Goal: Information Seeking & Learning: Learn about a topic

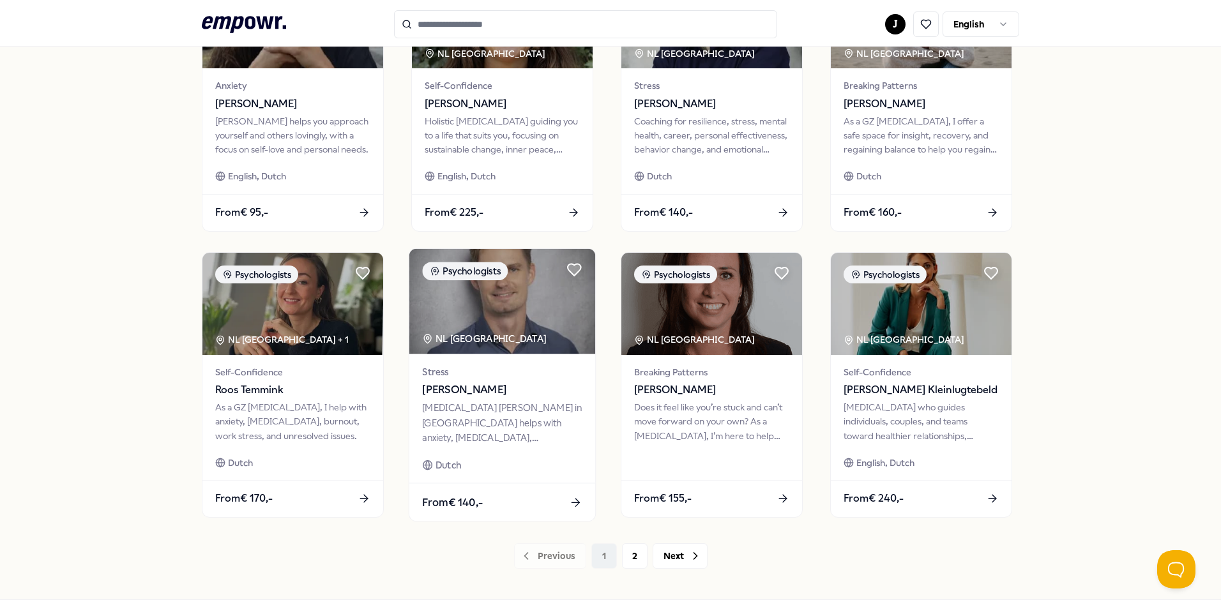
scroll to position [528, 0]
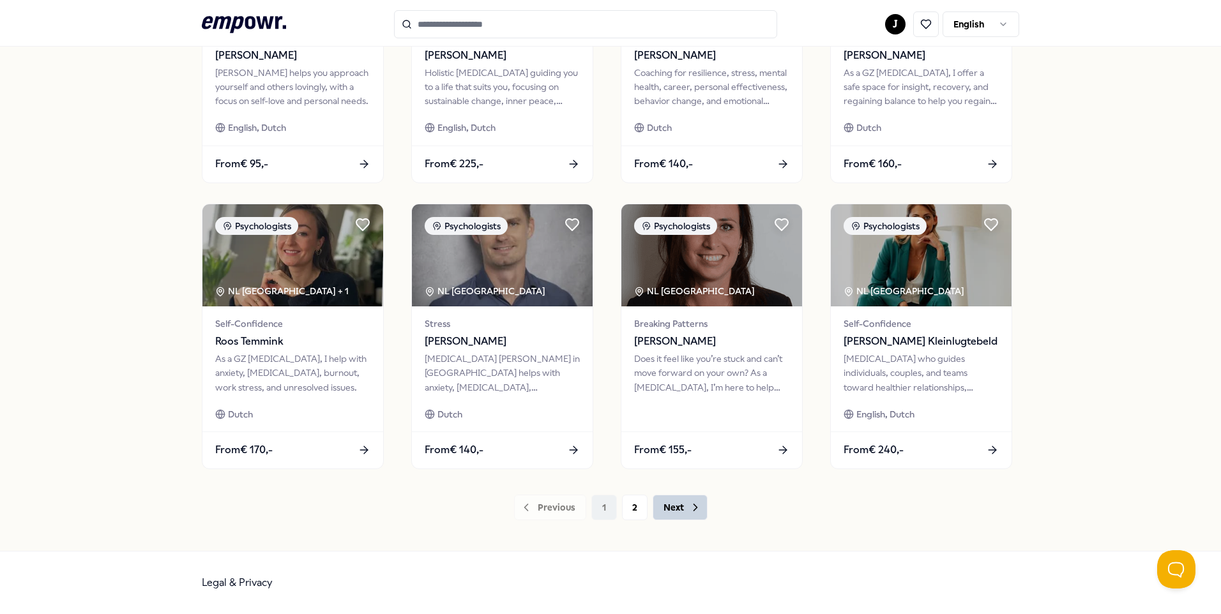
click at [674, 508] on button "Next" at bounding box center [679, 508] width 55 height 26
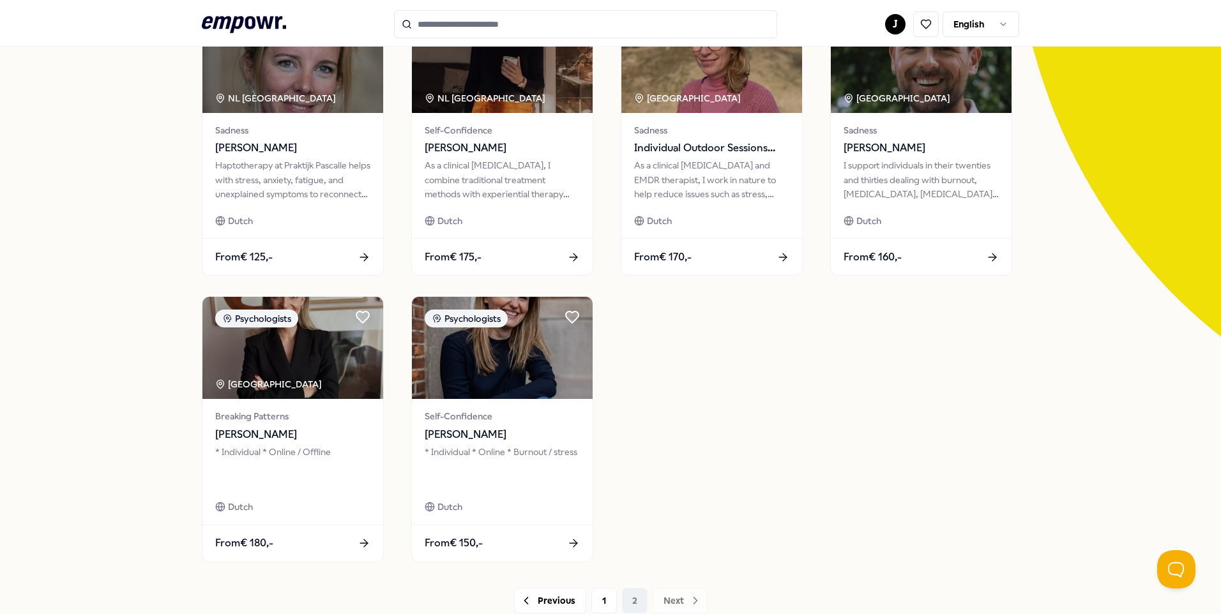
scroll to position [114, 0]
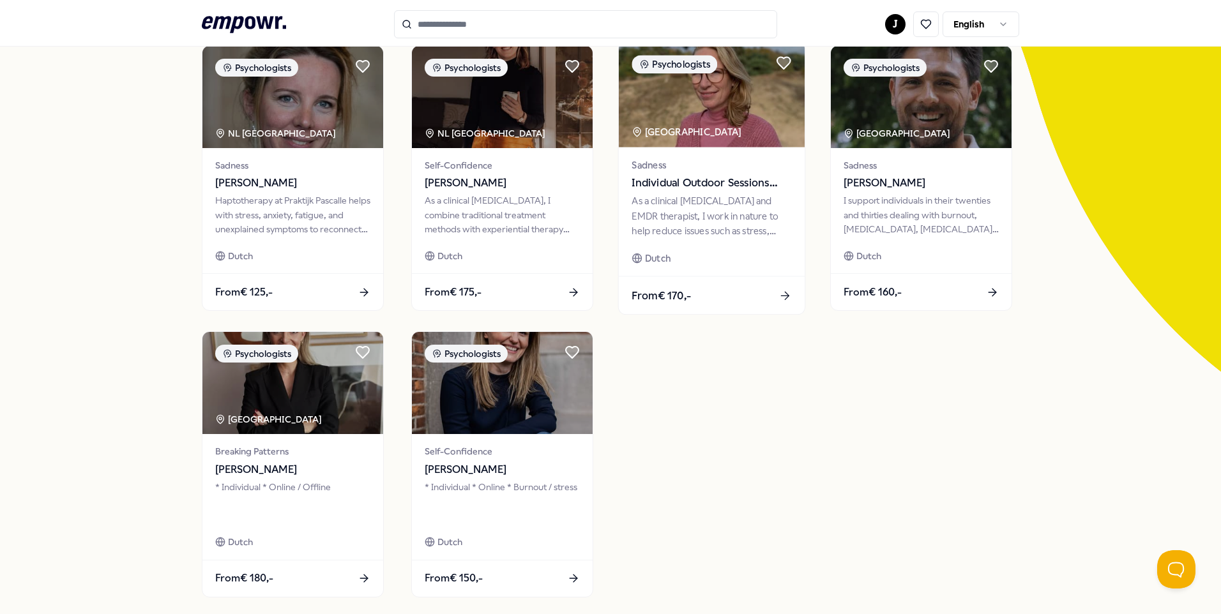
click at [713, 176] on span "Individual Outdoor Sessions with [PERSON_NAME]" at bounding box center [711, 183] width 160 height 17
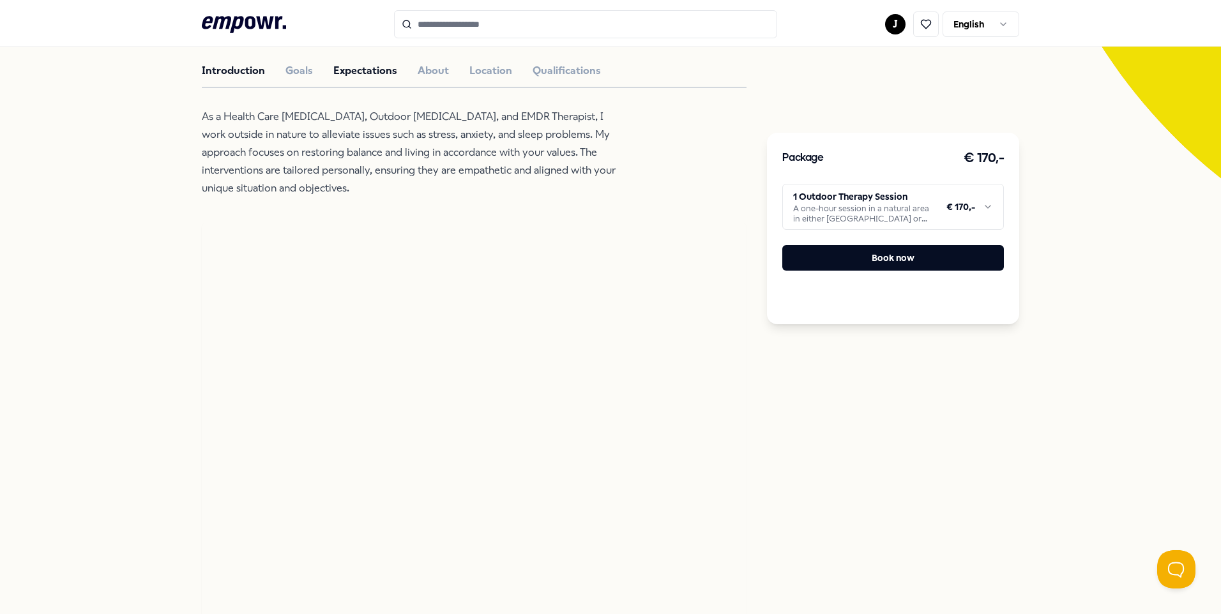
scroll to position [162, 0]
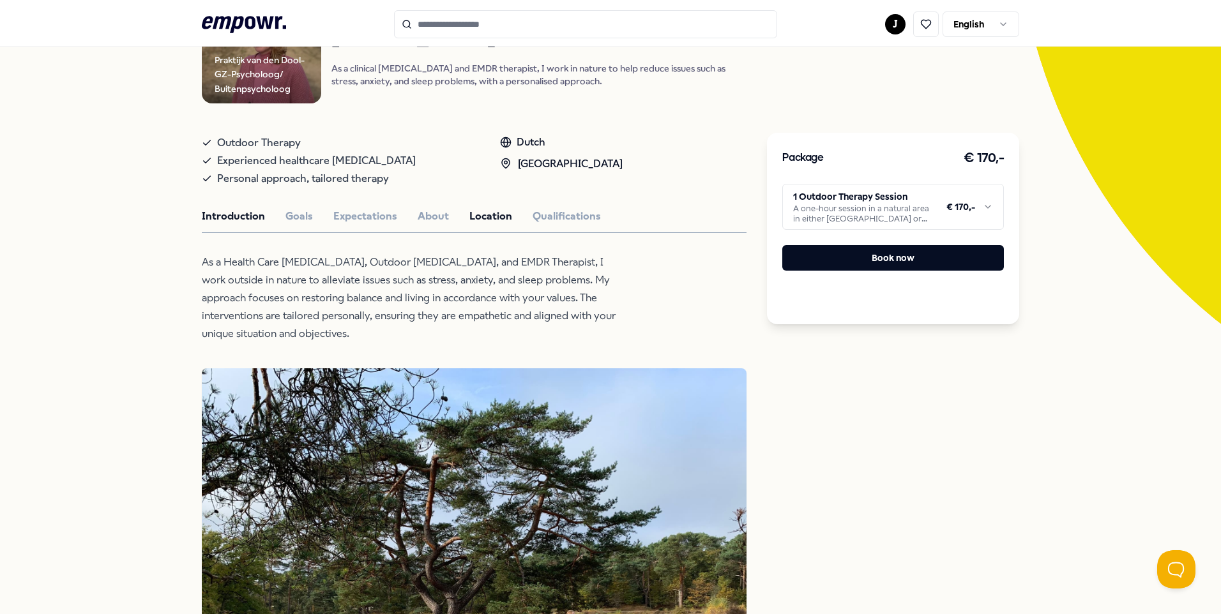
click at [487, 215] on button "Location" at bounding box center [490, 216] width 43 height 17
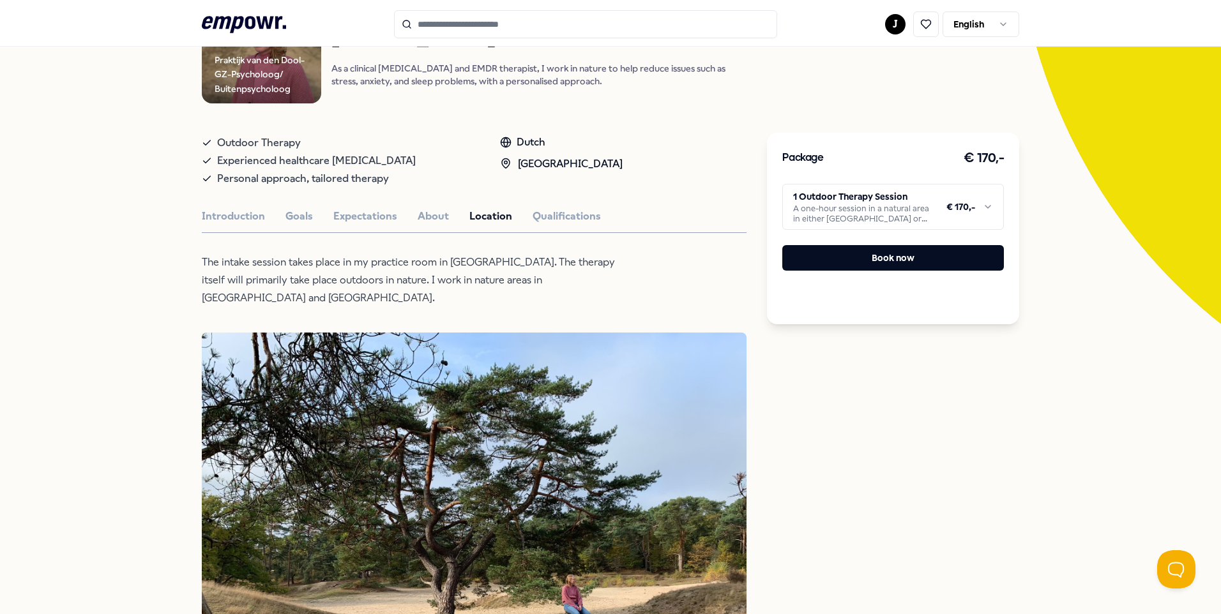
scroll to position [608, 0]
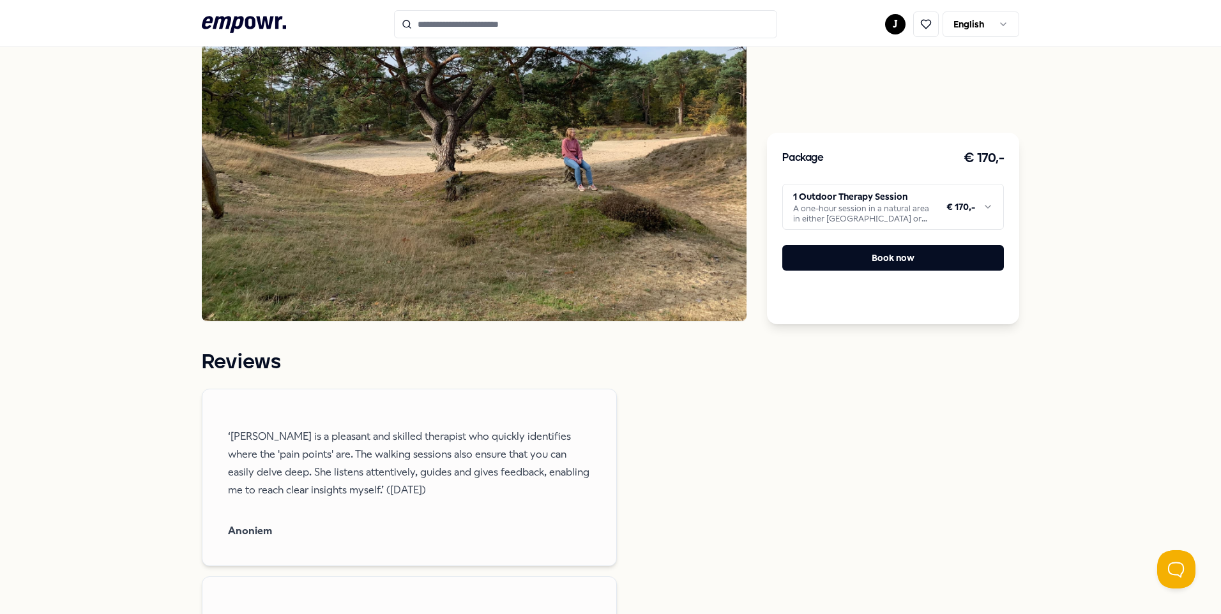
click at [609, 210] on img at bounding box center [474, 104] width 545 height 436
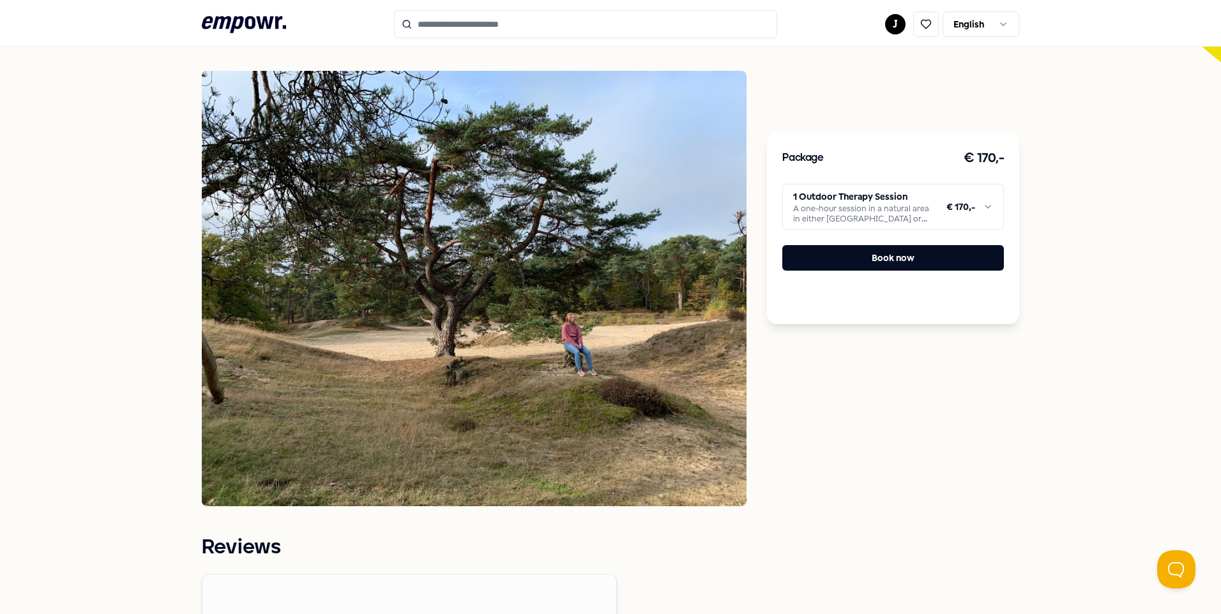
scroll to position [225, 0]
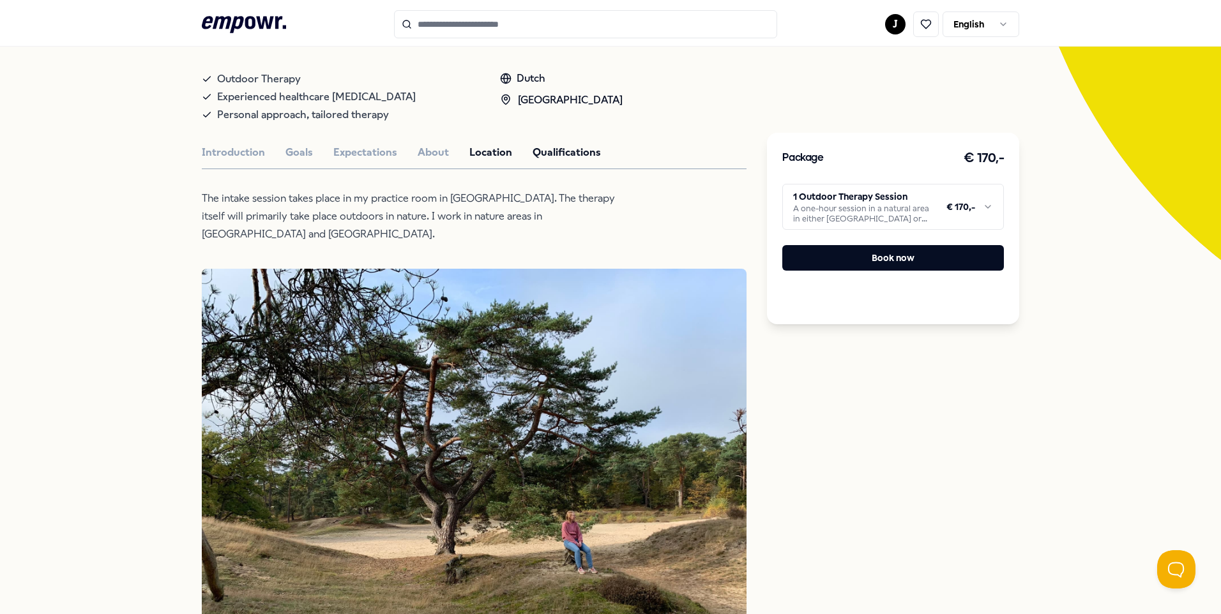
click at [555, 151] on button "Qualifications" at bounding box center [566, 152] width 68 height 17
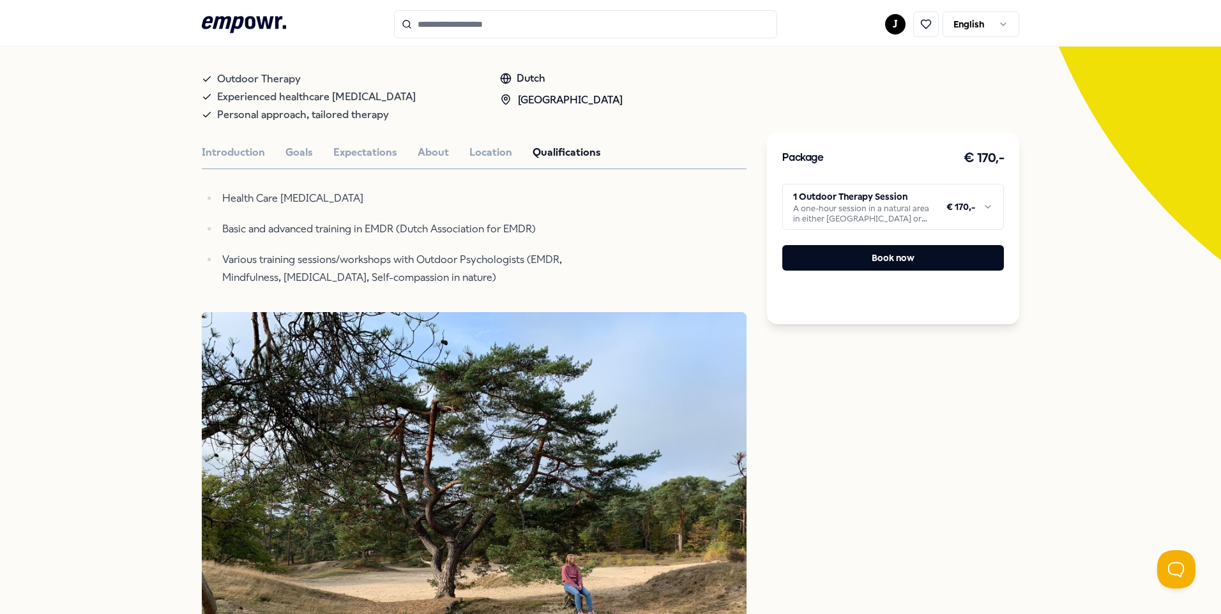
click at [483, 152] on button "Location" at bounding box center [490, 152] width 43 height 17
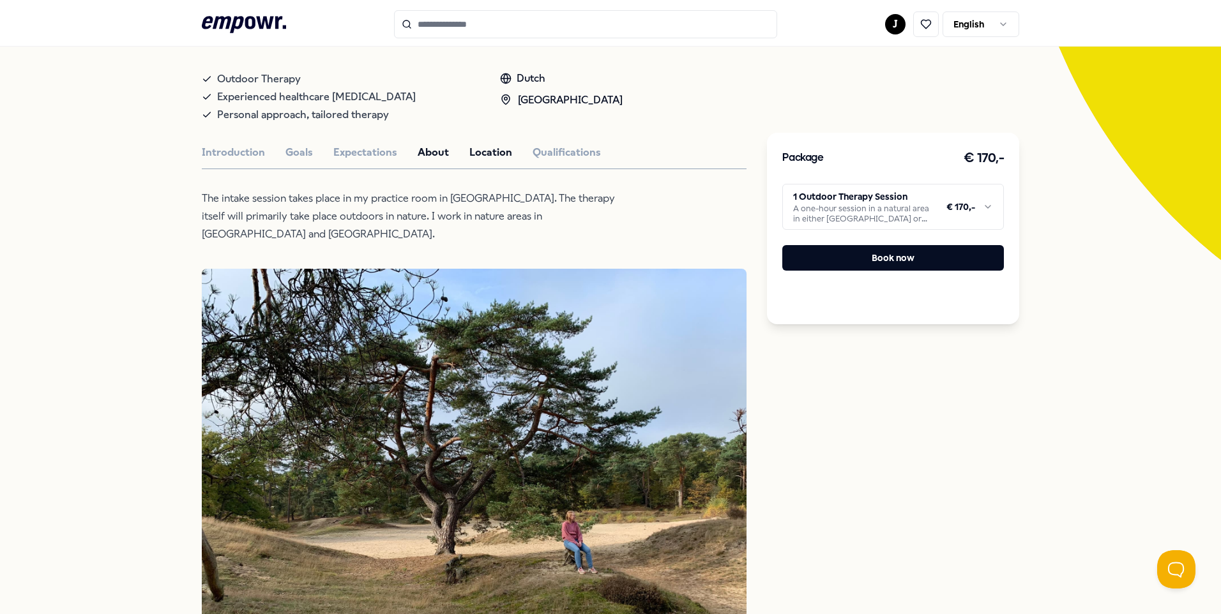
click at [418, 152] on button "About" at bounding box center [433, 152] width 31 height 17
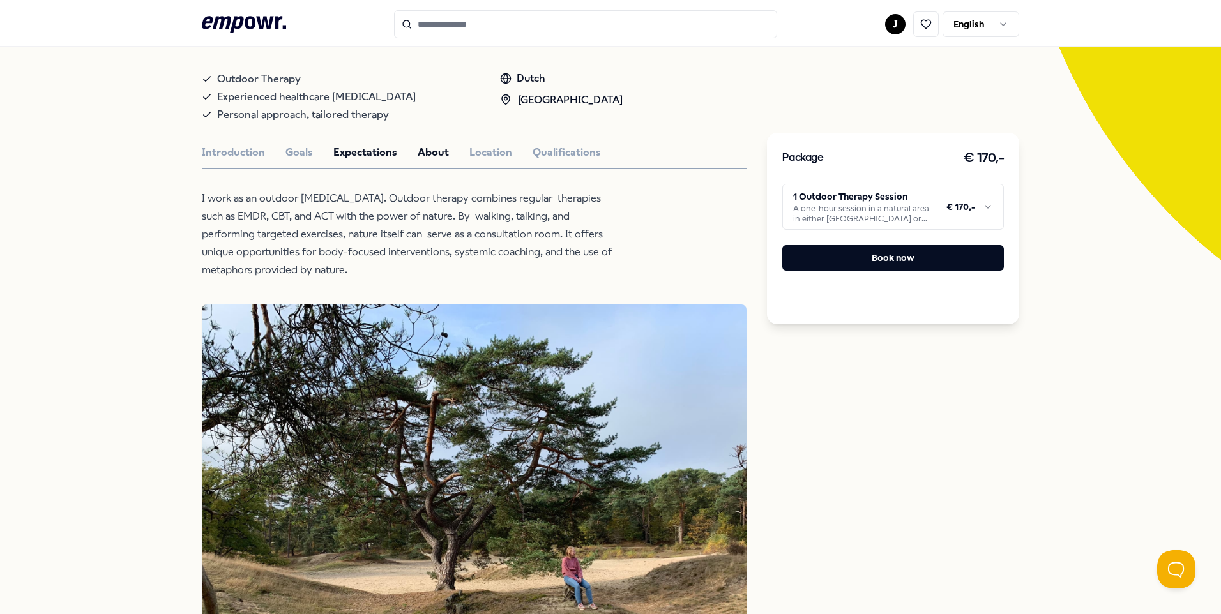
click at [365, 153] on button "Expectations" at bounding box center [365, 152] width 64 height 17
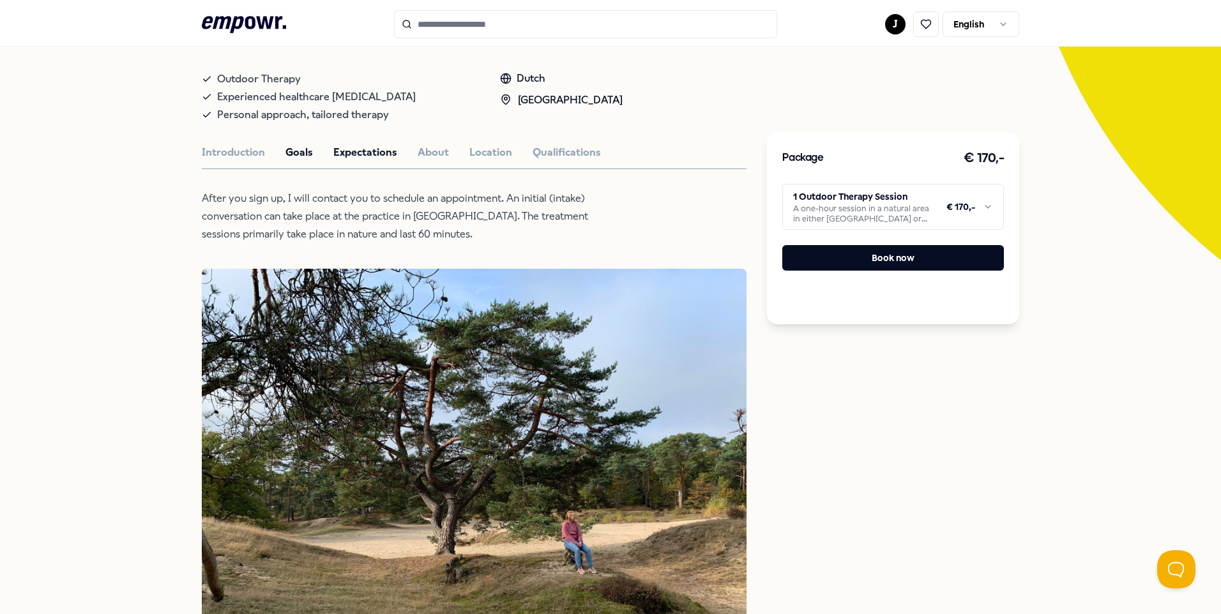
click at [289, 155] on button "Goals" at bounding box center [298, 152] width 27 height 17
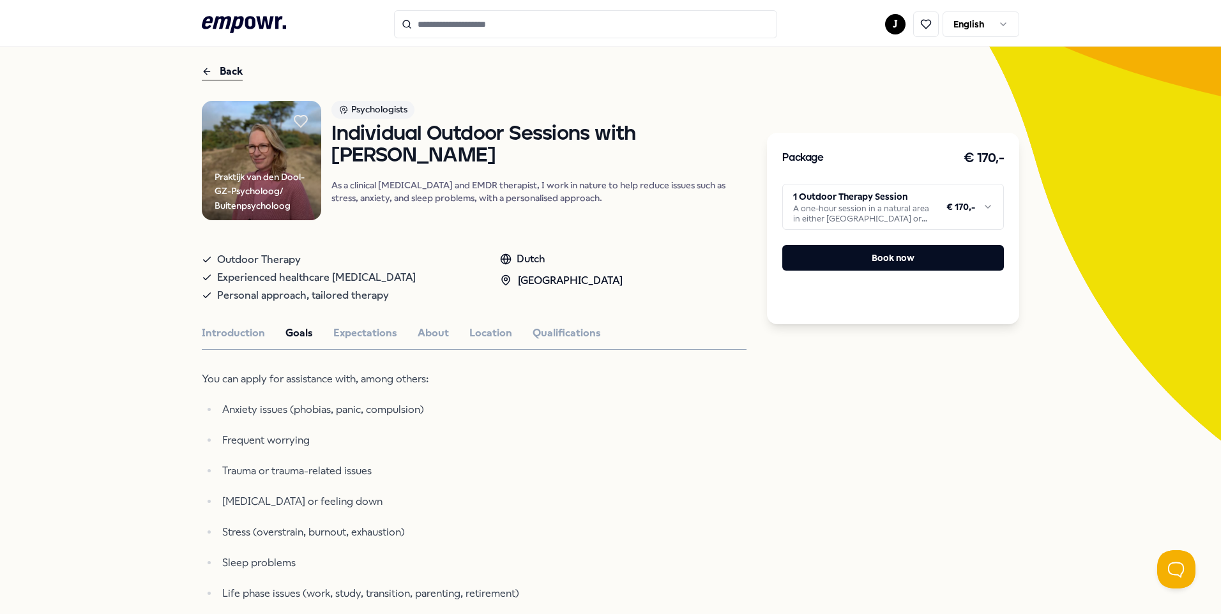
scroll to position [0, 0]
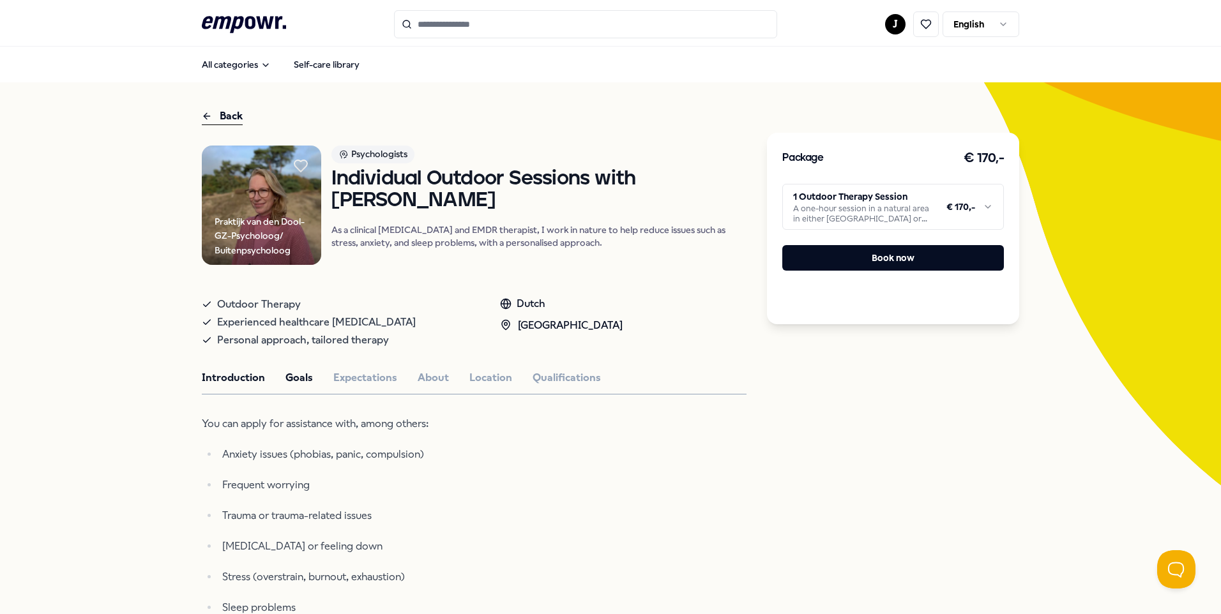
click at [227, 383] on button "Introduction" at bounding box center [233, 378] width 63 height 17
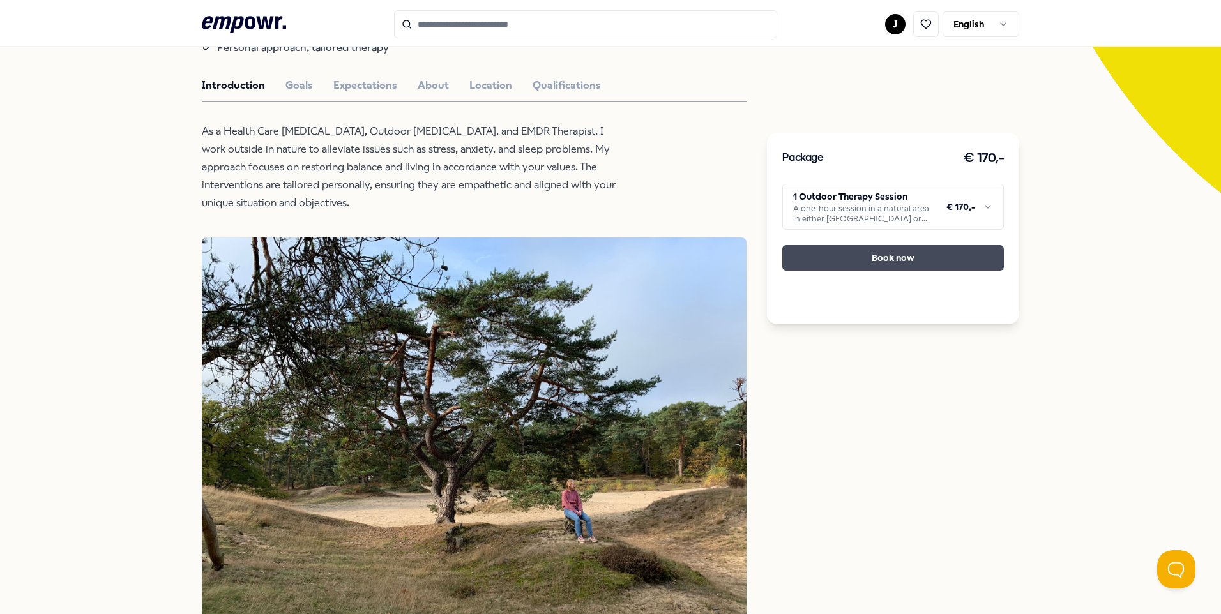
scroll to position [289, 0]
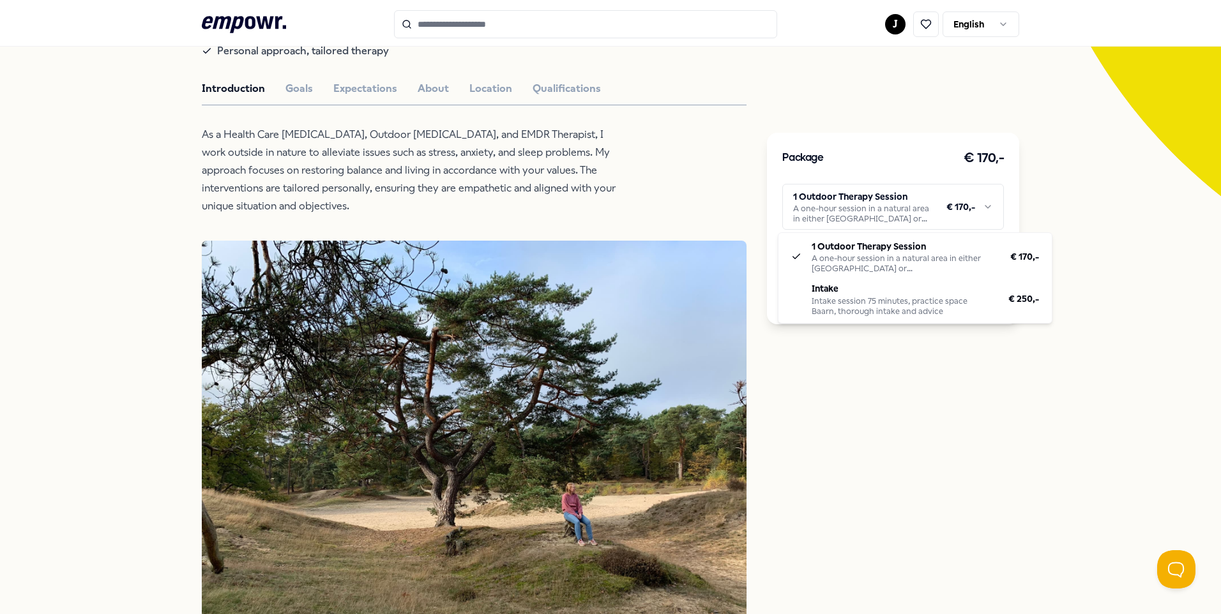
click at [977, 199] on html ".empowr-logo_svg__cls-1{fill:#03032f} J English All categories Self-care librar…" at bounding box center [610, 307] width 1221 height 614
click at [498, 253] on html ".empowr-logo_svg__cls-1{fill:#03032f} J English All categories Self-care librar…" at bounding box center [610, 307] width 1221 height 614
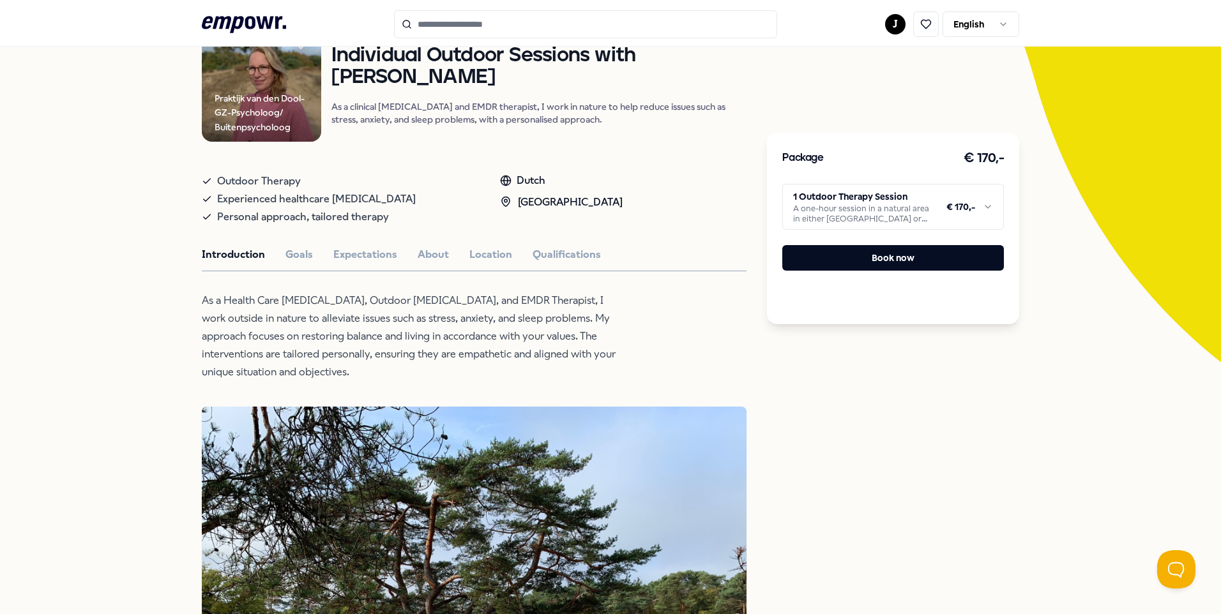
scroll to position [0, 0]
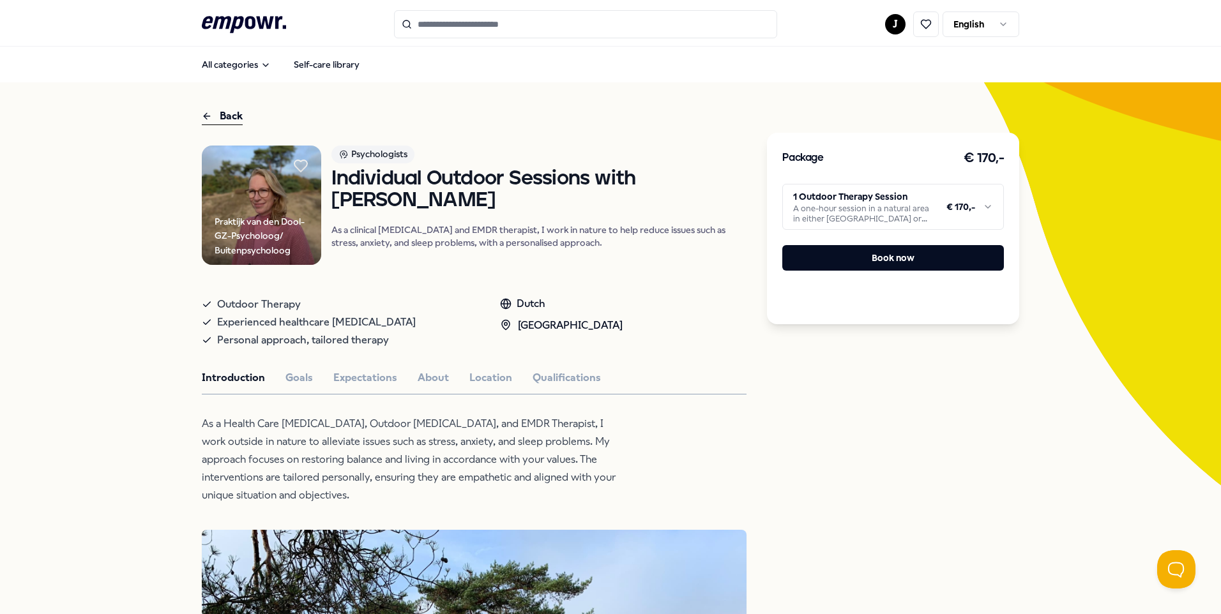
click at [287, 252] on div "Praktijk van den Dool- GZ-Psycholoog/ Buitenpsycholoog" at bounding box center [268, 236] width 107 height 43
click at [292, 371] on button "Goals" at bounding box center [298, 378] width 27 height 17
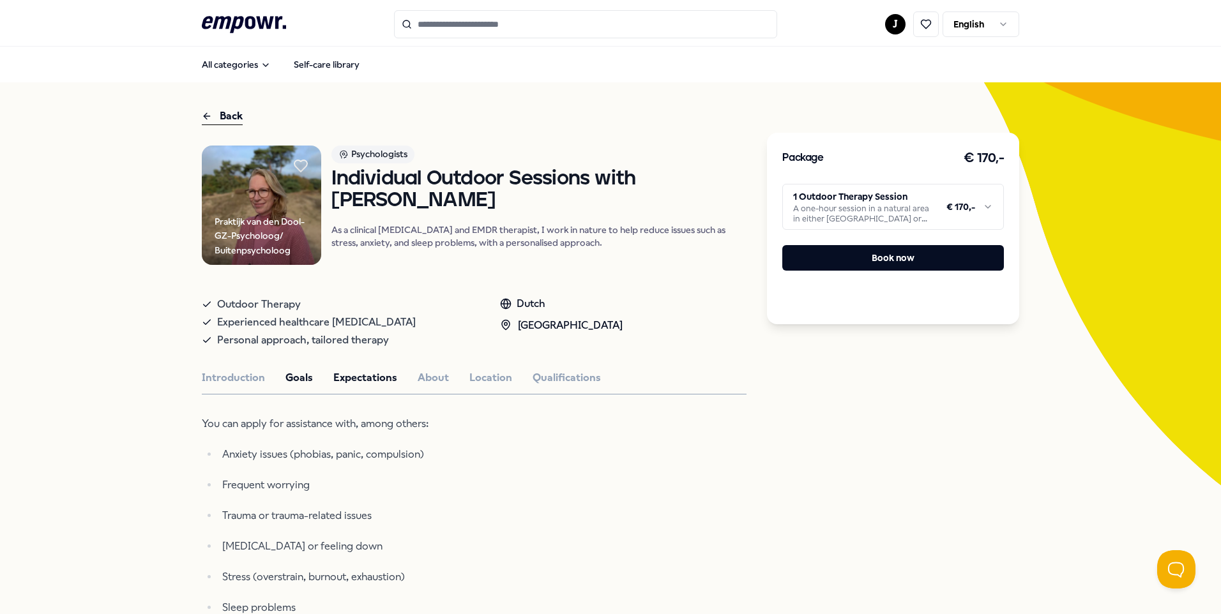
click at [346, 370] on button "Expectations" at bounding box center [365, 378] width 64 height 17
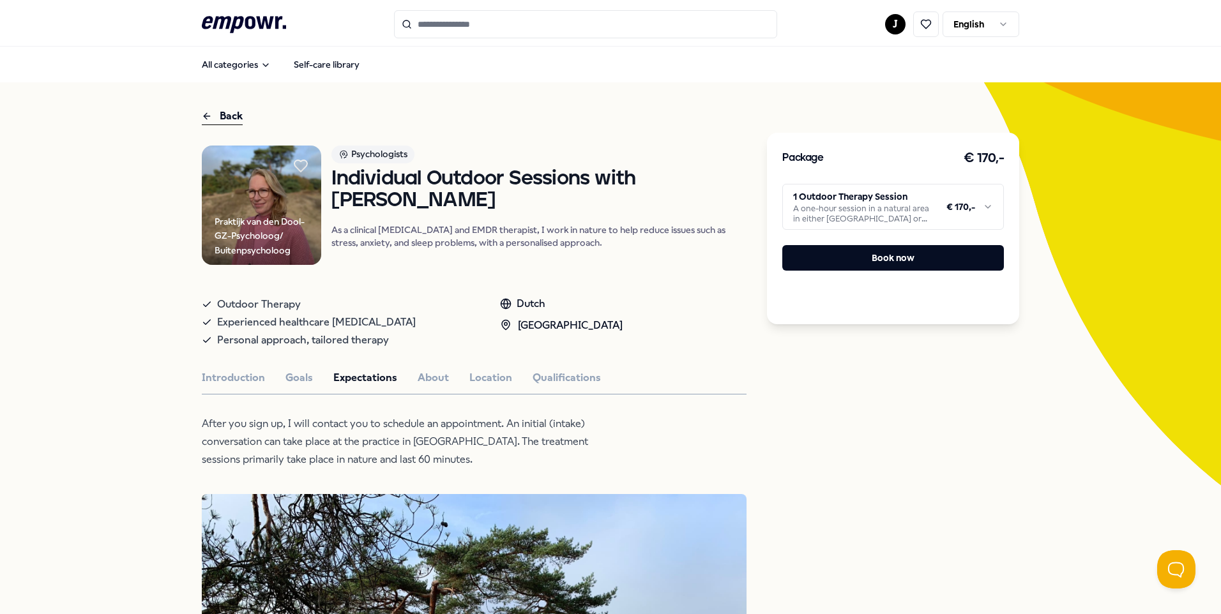
click at [205, 110] on icon at bounding box center [207, 116] width 10 height 15
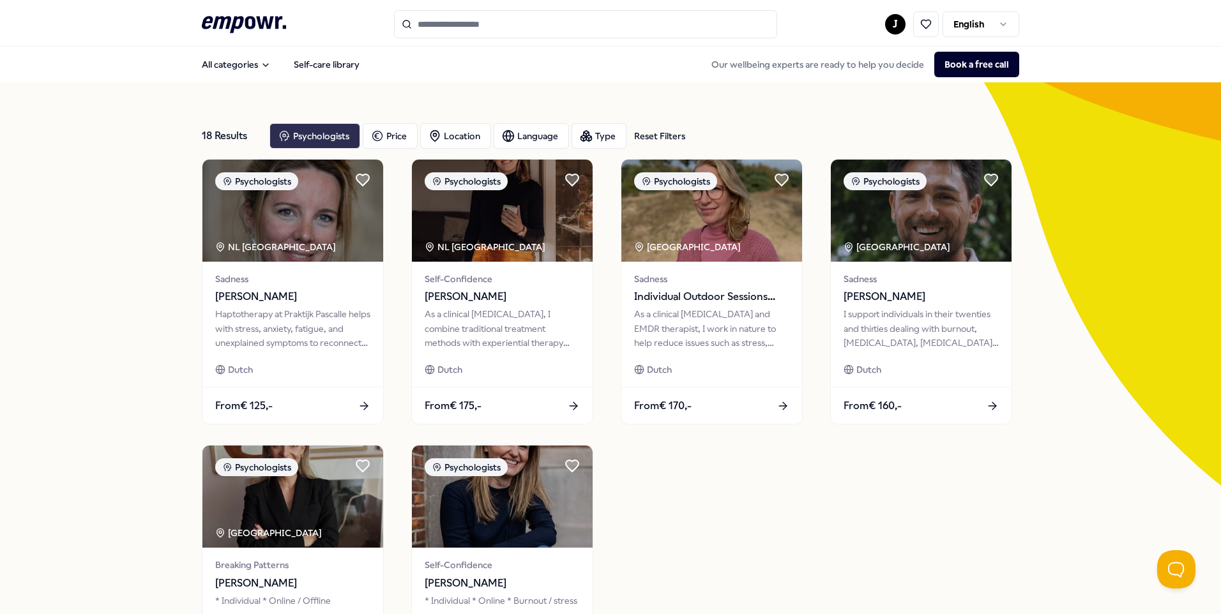
click at [316, 138] on div "Psychologists" at bounding box center [314, 136] width 91 height 26
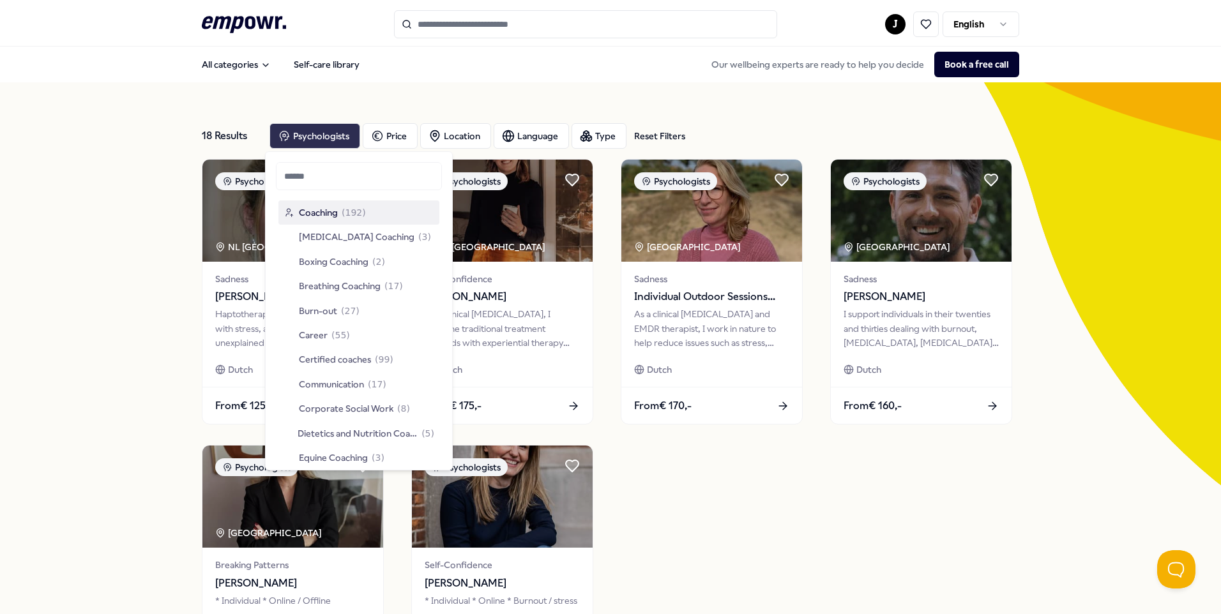
click at [316, 138] on div "Psychologists" at bounding box center [314, 136] width 91 height 26
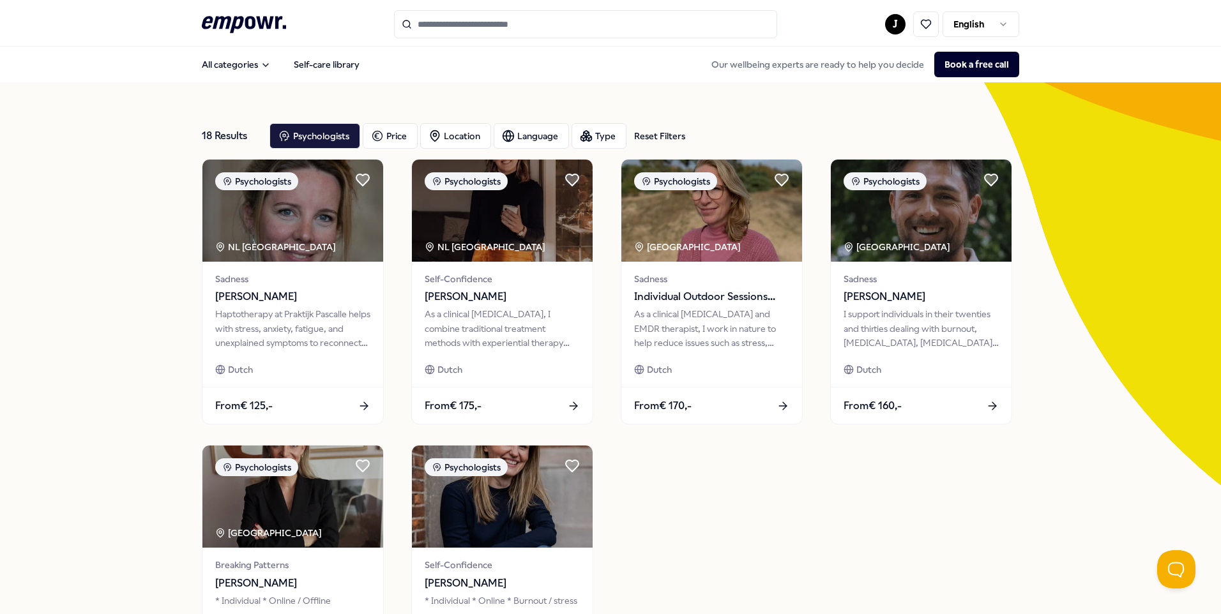
click at [642, 126] on div "Psychologists Price Location Language Type Reset Filters" at bounding box center [477, 136] width 416 height 26
click at [647, 132] on div "Reset Filters" at bounding box center [659, 136] width 51 height 14
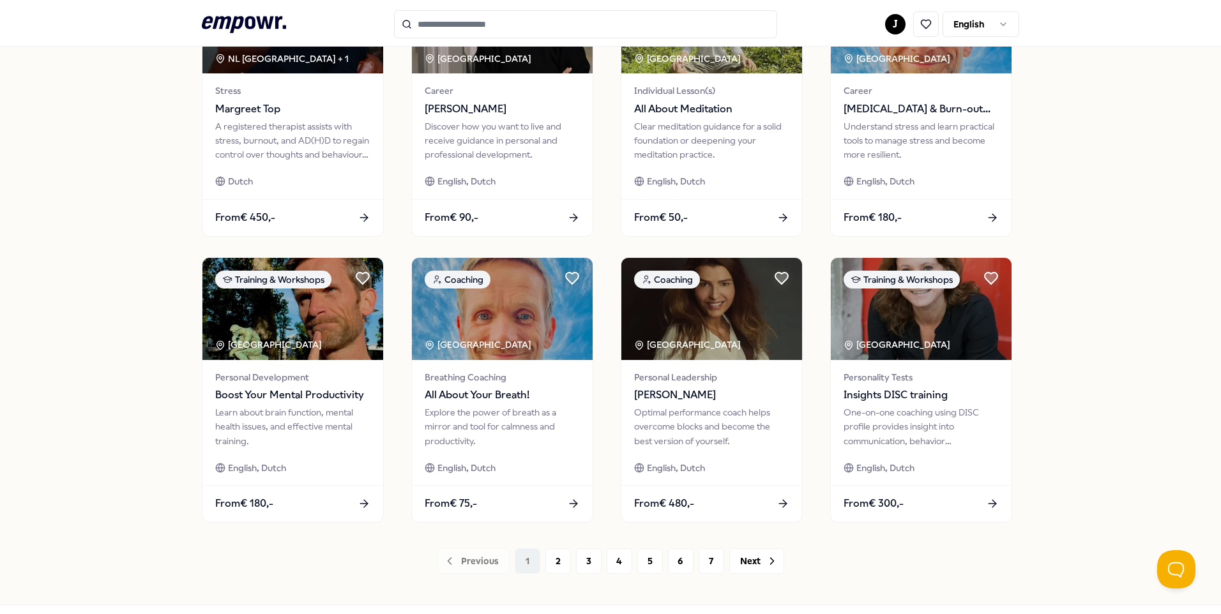
scroll to position [511, 0]
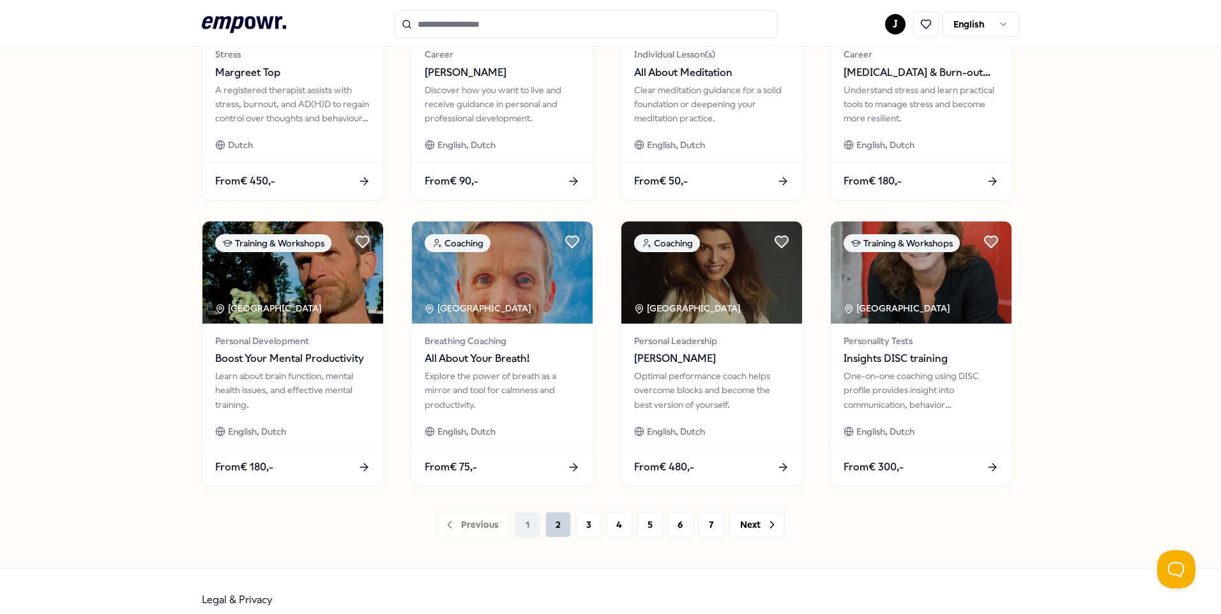
click at [548, 522] on button "2" at bounding box center [558, 525] width 26 height 26
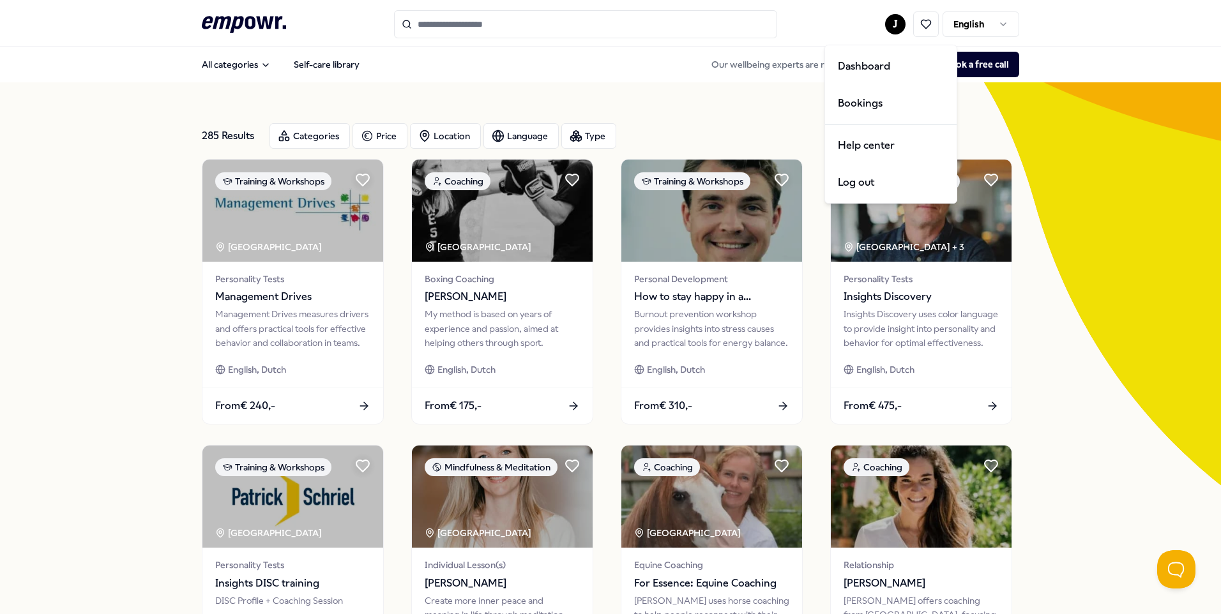
click at [887, 21] on html ".empowr-logo_svg__cls-1{fill:#03032f} J English All categories Self-care librar…" at bounding box center [610, 307] width 1221 height 614
click at [868, 61] on div "Dashboard" at bounding box center [890, 66] width 126 height 37
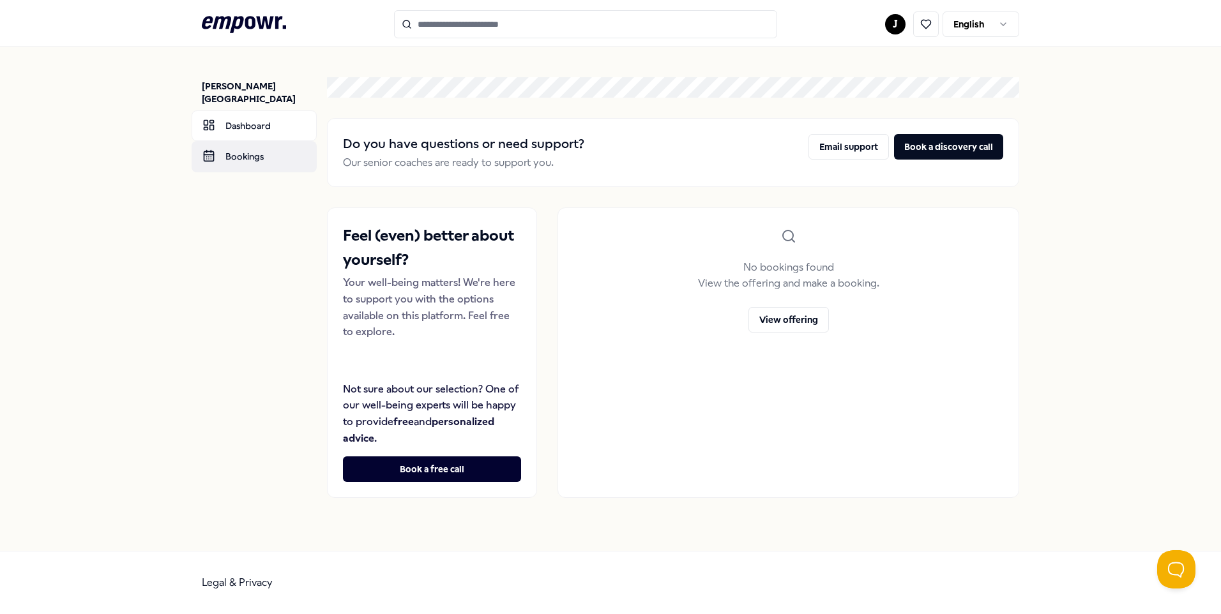
click at [250, 149] on link "Bookings" at bounding box center [254, 156] width 125 height 31
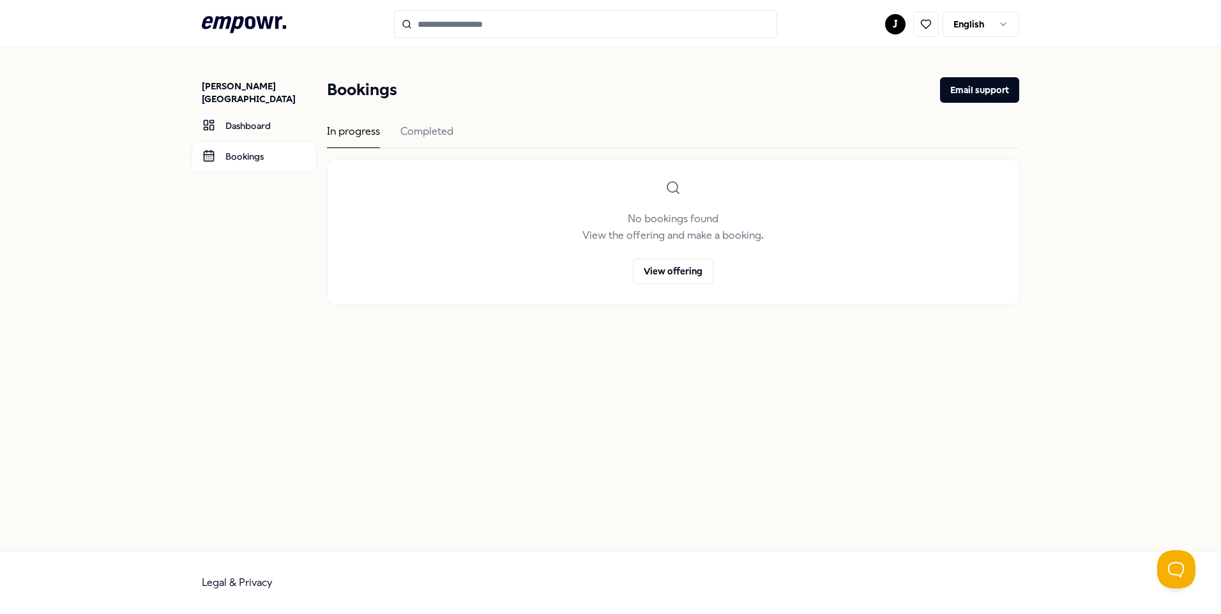
click at [389, 132] on div "In progress Completed" at bounding box center [673, 136] width 692 height 26
click at [412, 133] on div "Completed" at bounding box center [426, 135] width 53 height 25
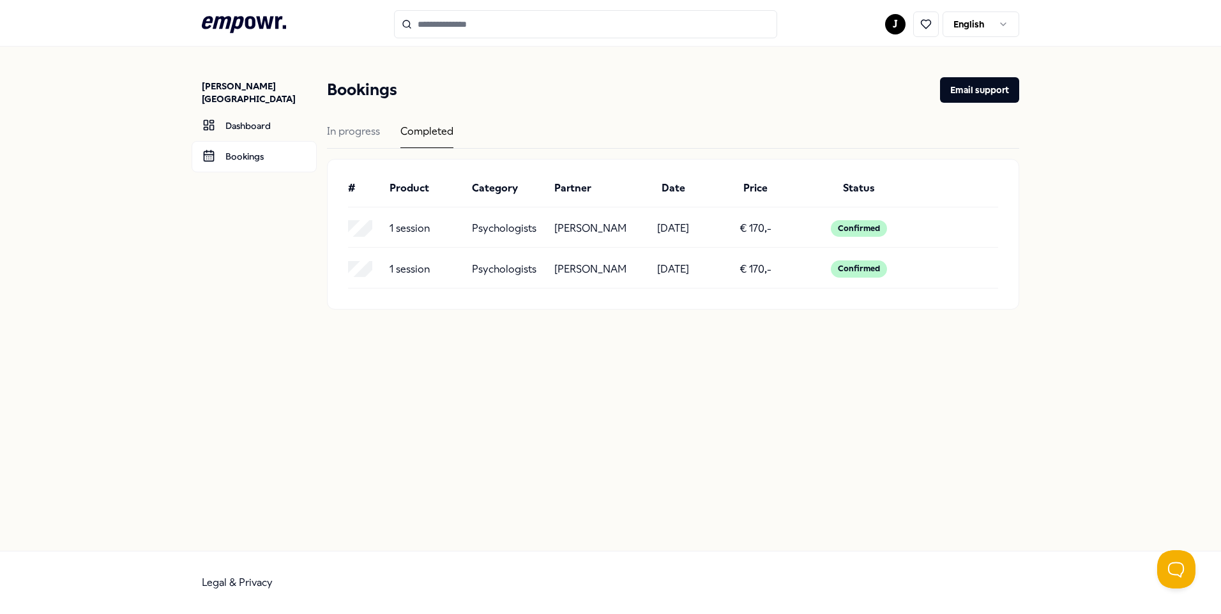
drag, startPoint x: 554, startPoint y: 229, endPoint x: 628, endPoint y: 226, distance: 74.1
click at [628, 226] on div "1 session Psychologists [PERSON_NAME] [DATE] € 170,- Confirmed" at bounding box center [673, 228] width 650 height 17
copy p "[PERSON_NAME]"
click at [457, 14] on input "Search for products, categories or subcategories" at bounding box center [585, 24] width 383 height 28
paste input "**********"
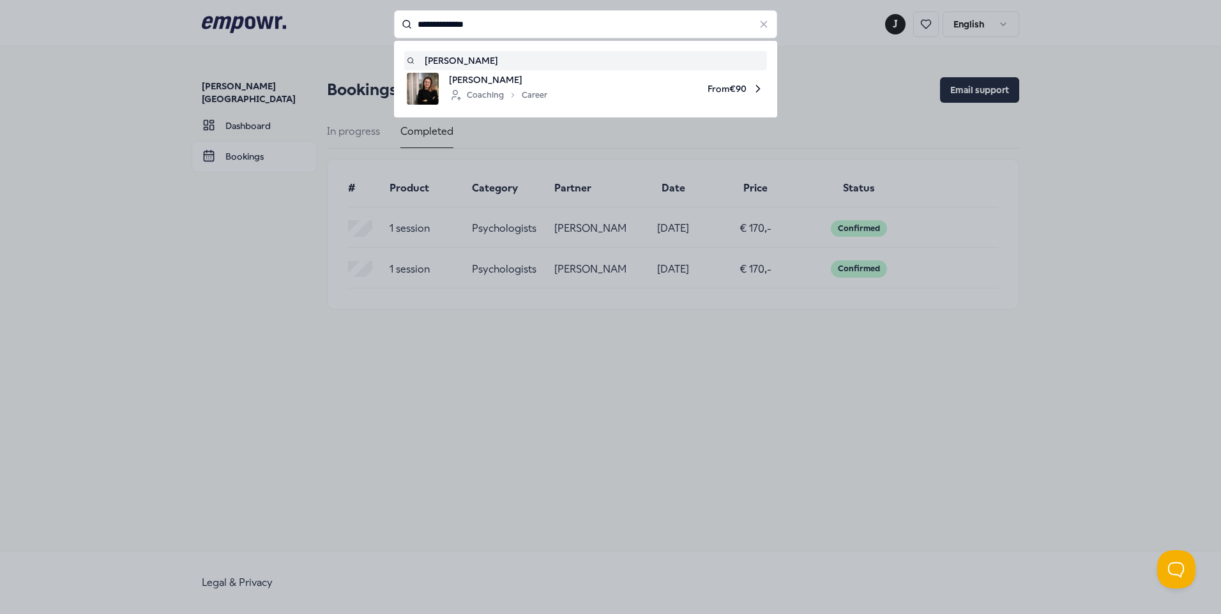
click at [493, 61] on div "[PERSON_NAME]" at bounding box center [586, 61] width 358 height 14
type input "**********"
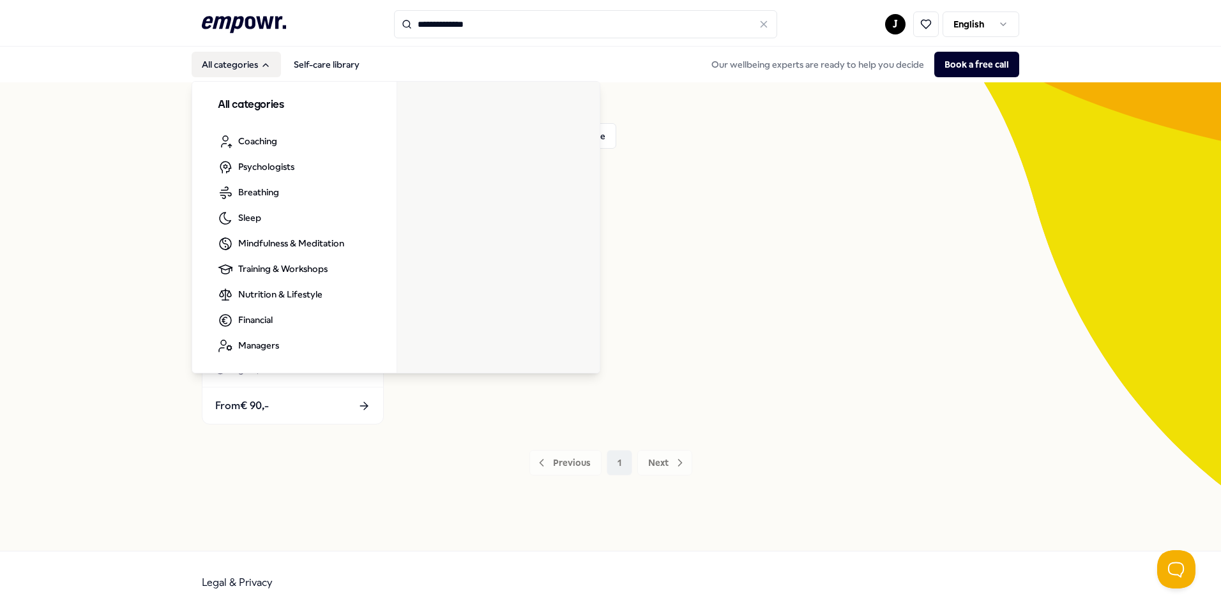
click at [236, 31] on icon ".empowr-logo_svg__cls-1{fill:#03032f}" at bounding box center [244, 25] width 84 height 24
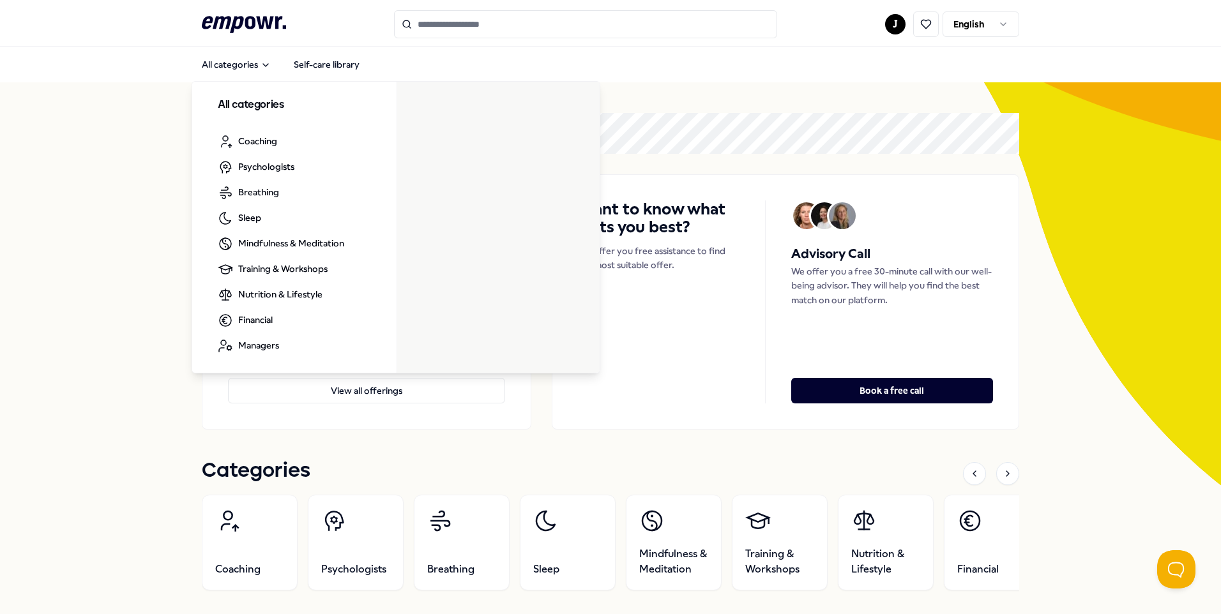
click at [649, 72] on div "All categories Self-care library All categories Coaching Psychologists Breathin…" at bounding box center [610, 64] width 817 height 31
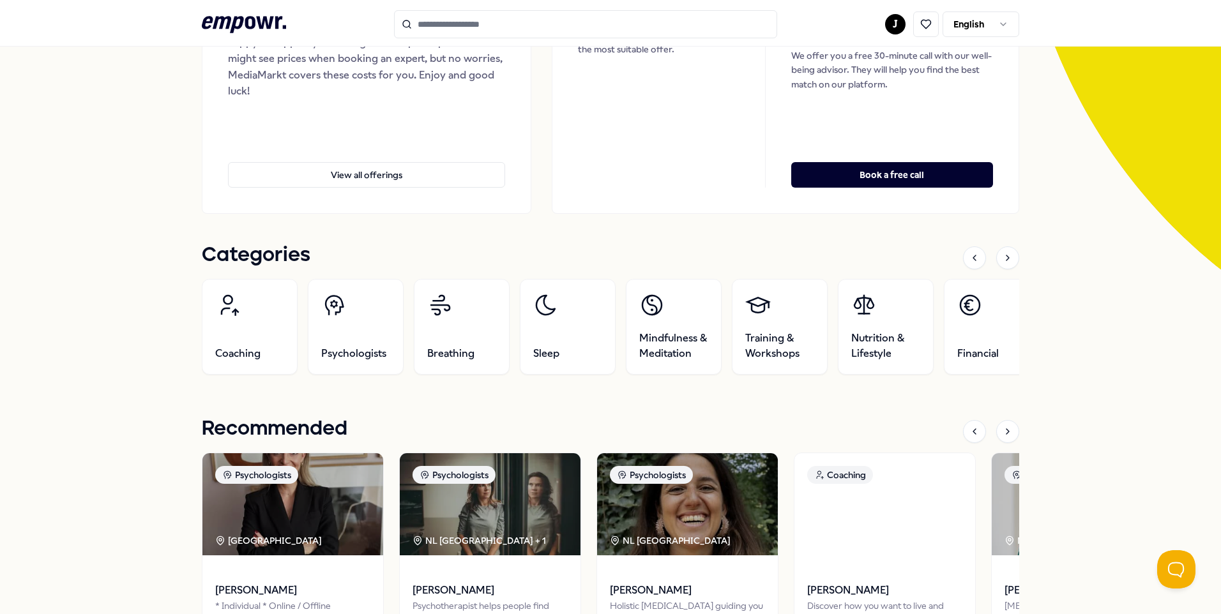
scroll to position [255, 0]
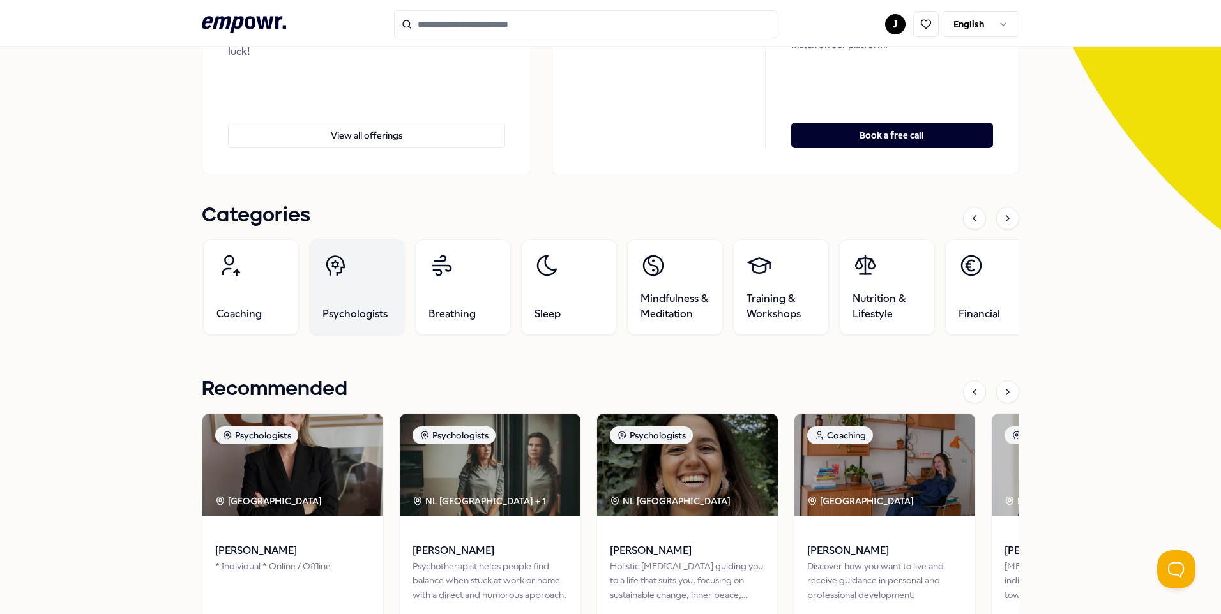
click at [363, 298] on link "Psychologists" at bounding box center [357, 287] width 96 height 96
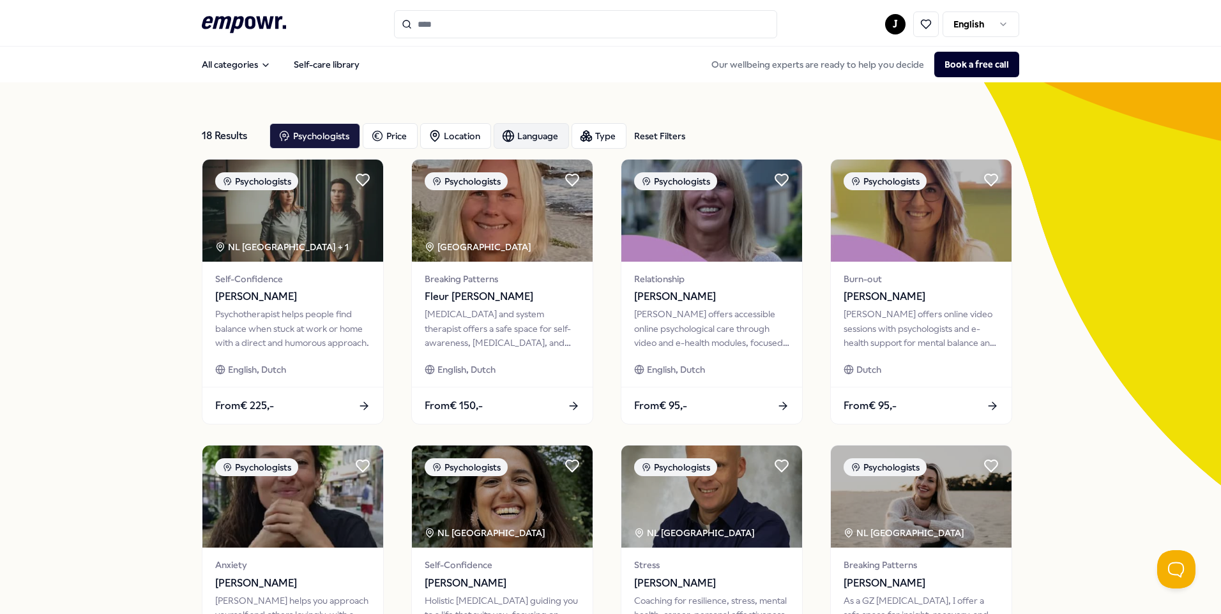
click at [548, 133] on div "Language" at bounding box center [530, 136] width 75 height 26
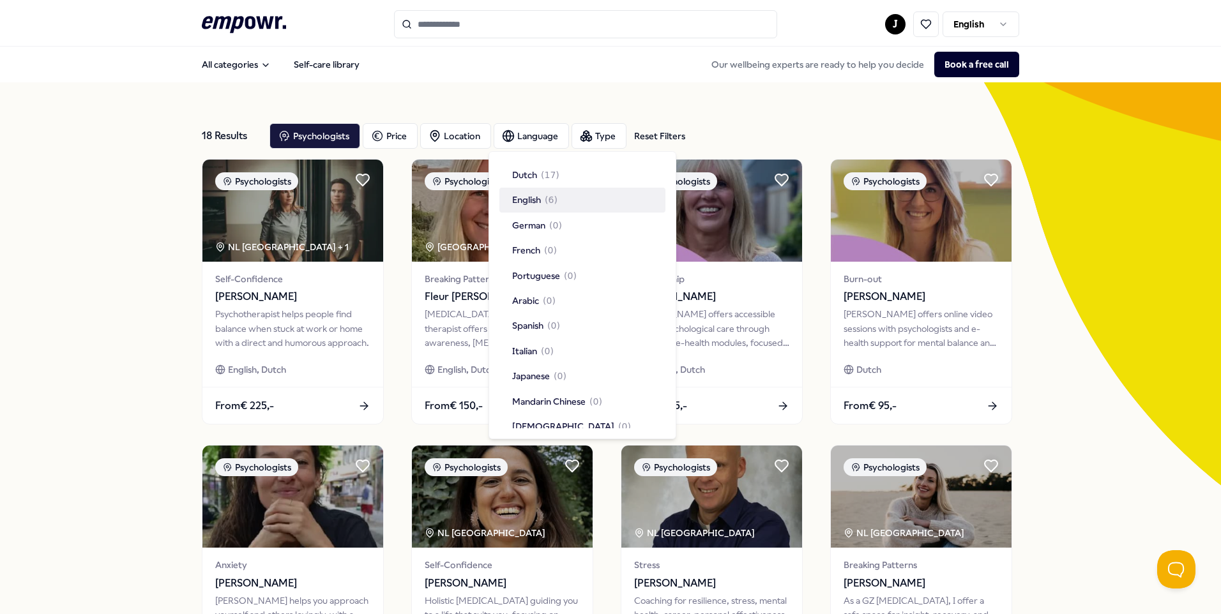
click at [562, 200] on div "English ( 6 )" at bounding box center [582, 200] width 166 height 24
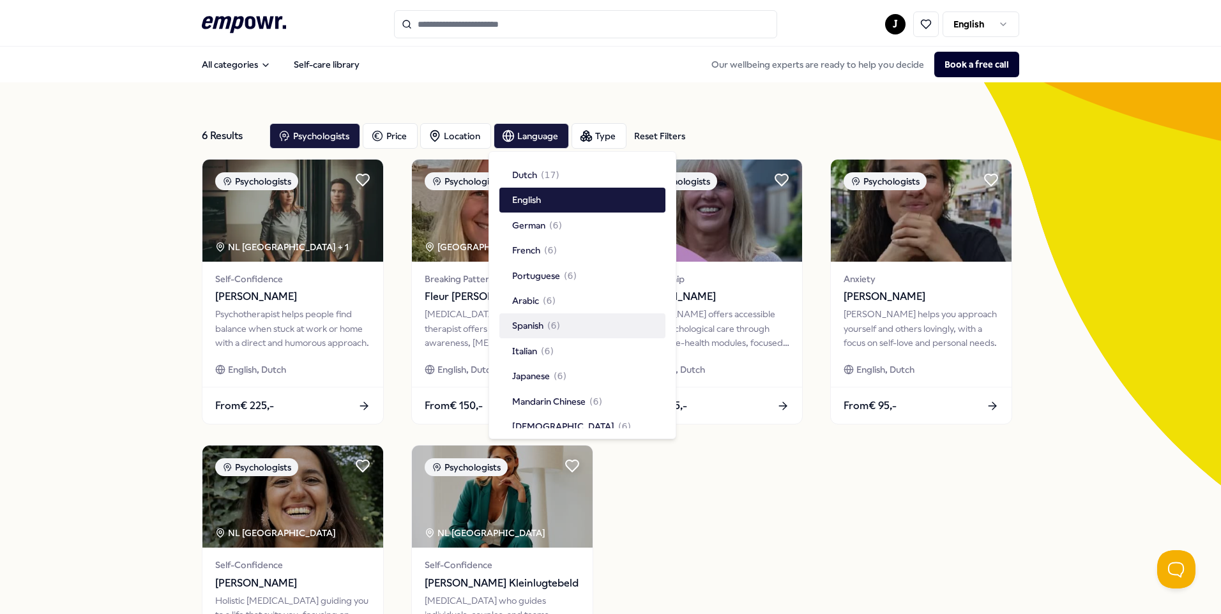
click at [938, 548] on div "Psychologists NL [GEOGRAPHIC_DATA] + 1 Self-Confidence Maaike de [PERSON_NAME] …" at bounding box center [610, 435] width 817 height 552
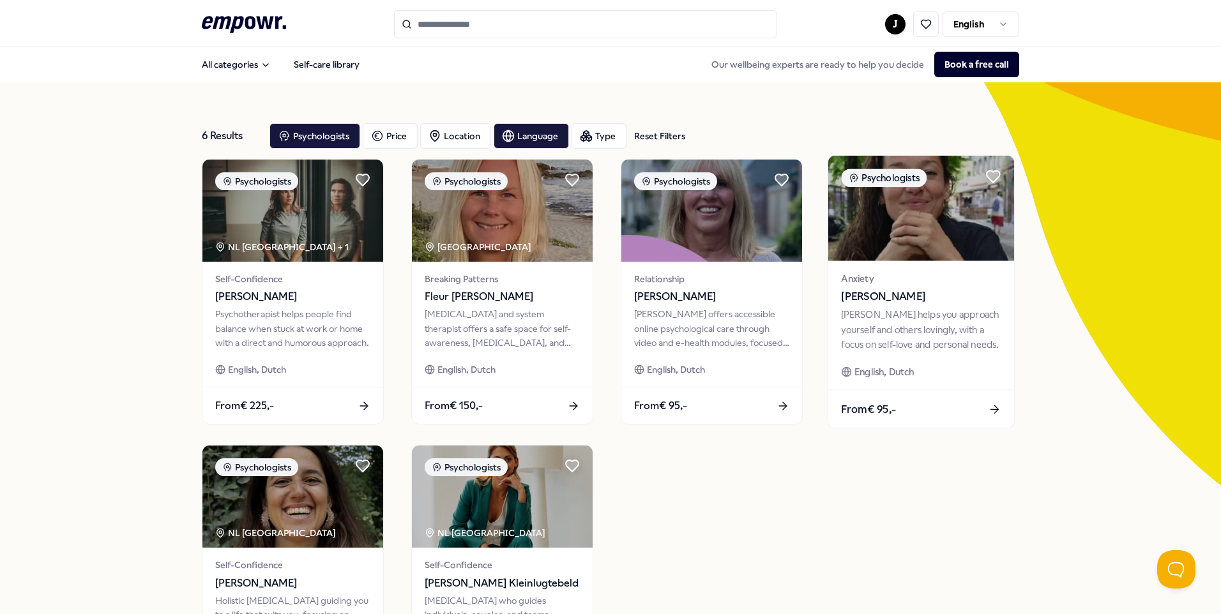
click at [905, 311] on div "[PERSON_NAME] helps you approach yourself and others lovingly, with a focus on …" at bounding box center [921, 330] width 160 height 44
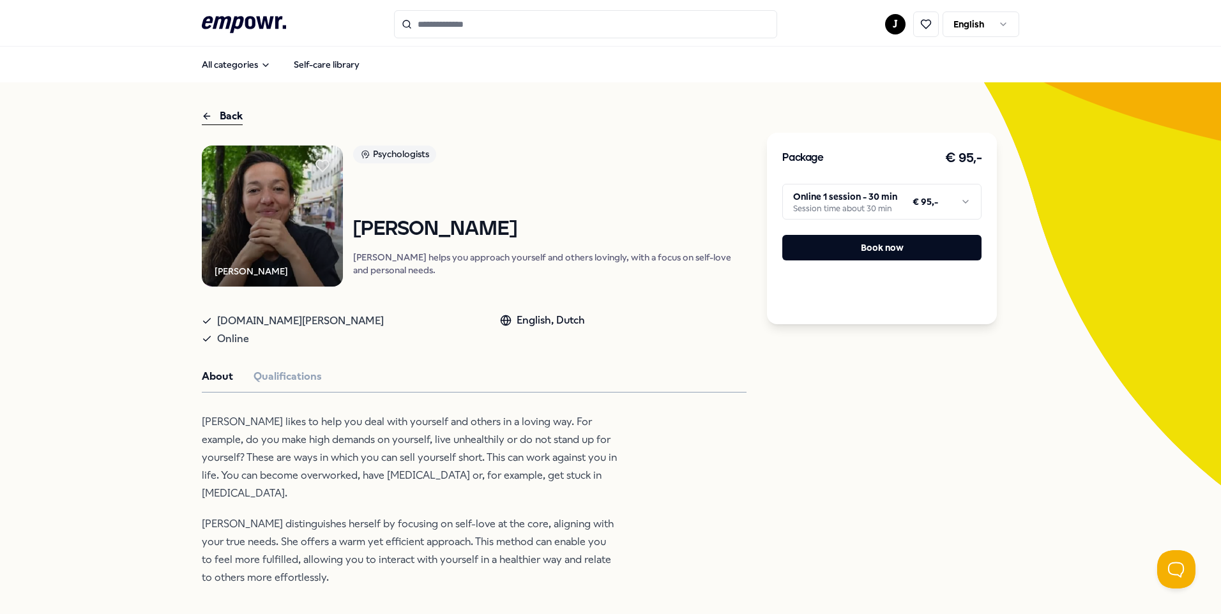
click at [896, 199] on html ".empowr-logo_svg__cls-1{fill:#03032f} J English All categories Self-care librar…" at bounding box center [610, 307] width 1221 height 614
click at [674, 448] on html ".empowr-logo_svg__cls-1{fill:#03032f} J English All categories Self-care librar…" at bounding box center [610, 307] width 1221 height 614
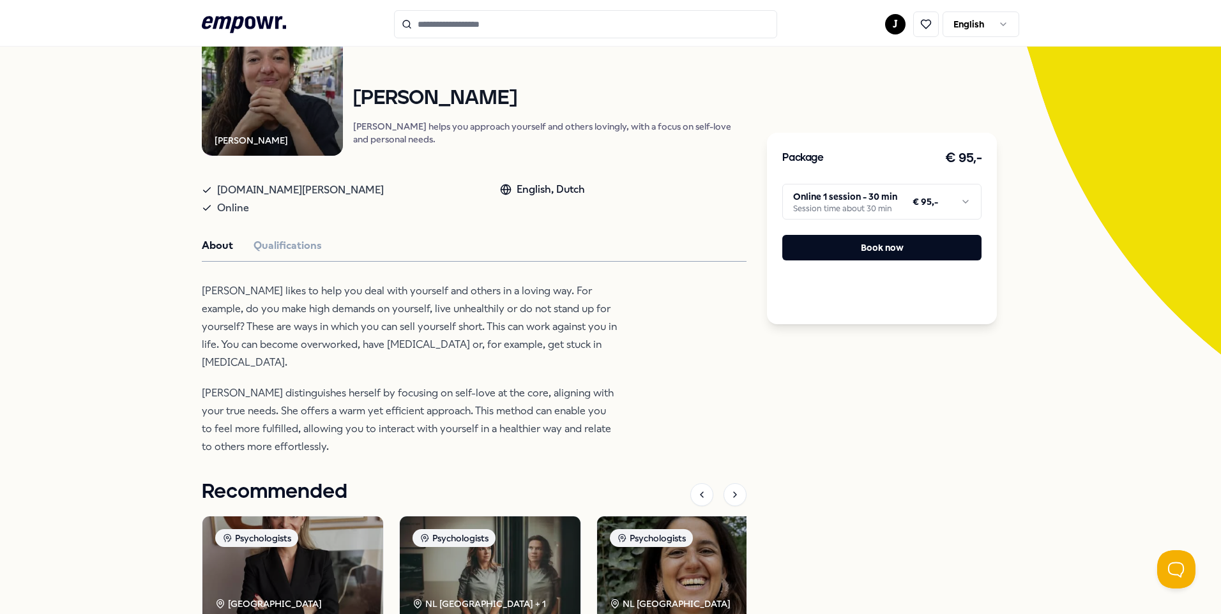
scroll to position [76, 0]
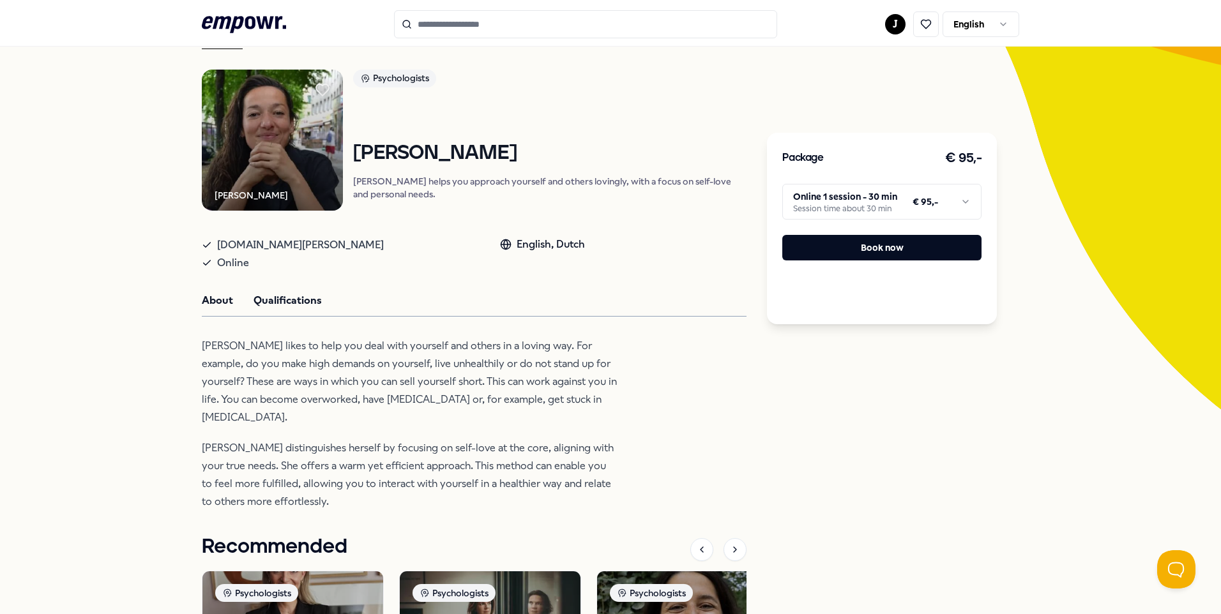
click at [297, 309] on button "Qualifications" at bounding box center [287, 300] width 68 height 17
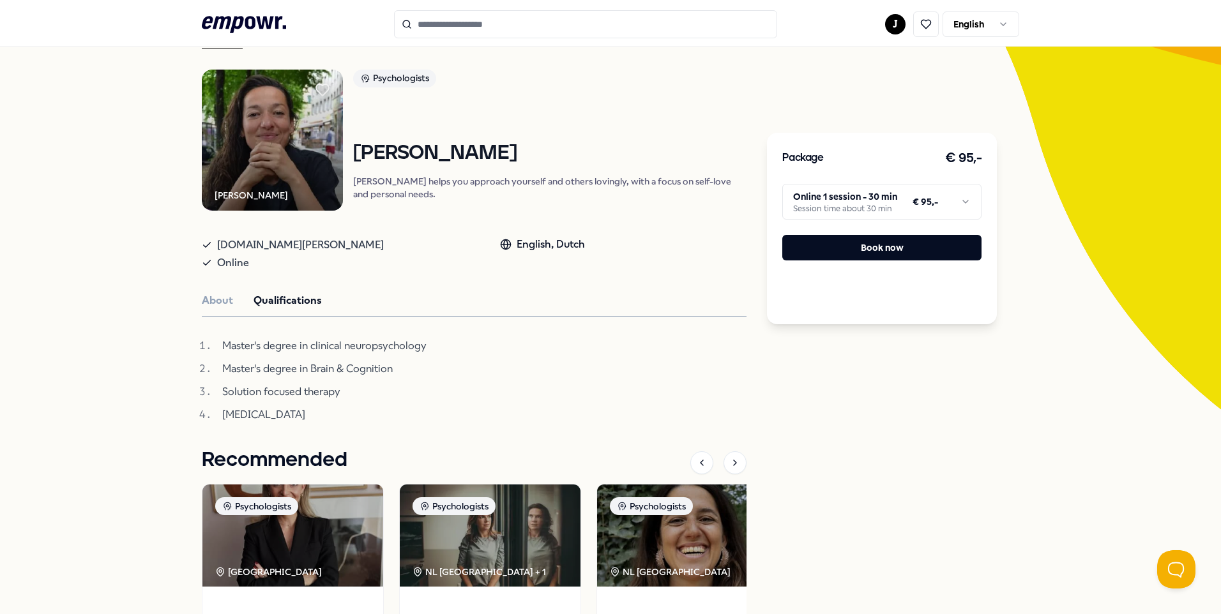
click at [237, 309] on div "About Qualifications" at bounding box center [474, 300] width 545 height 17
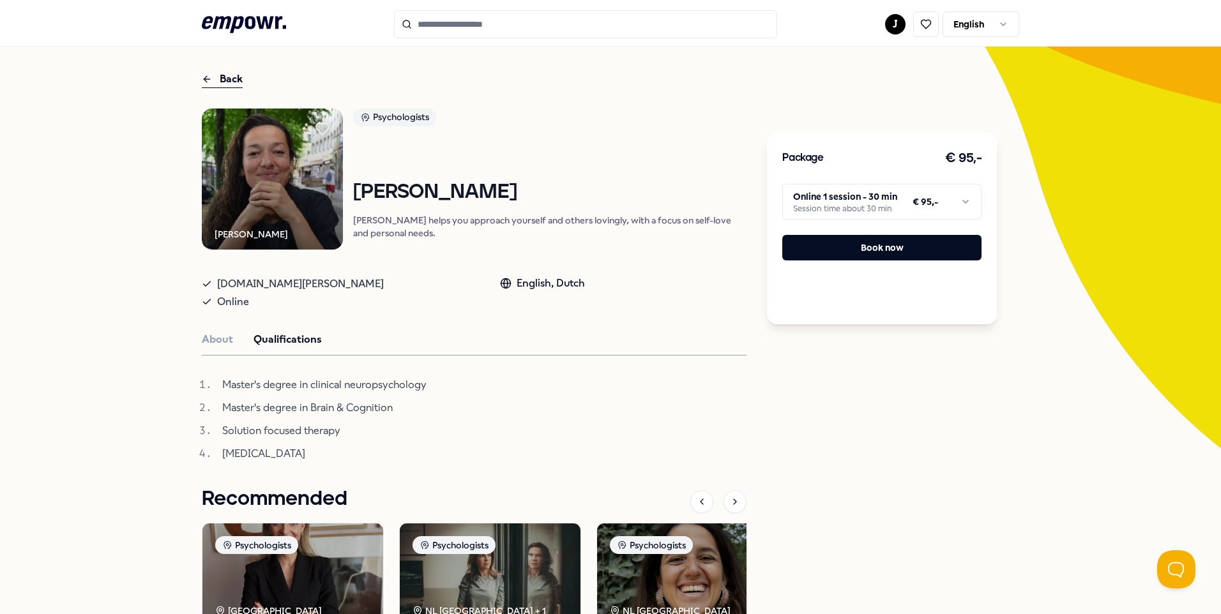
scroll to position [0, 0]
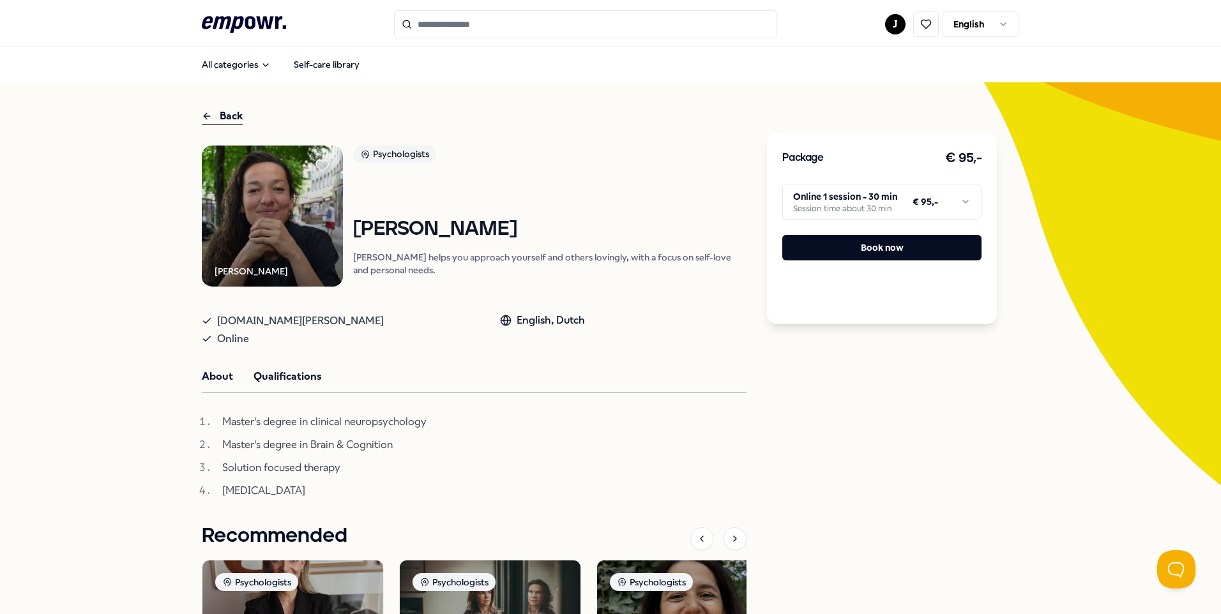
click at [210, 385] on button "About" at bounding box center [217, 376] width 31 height 17
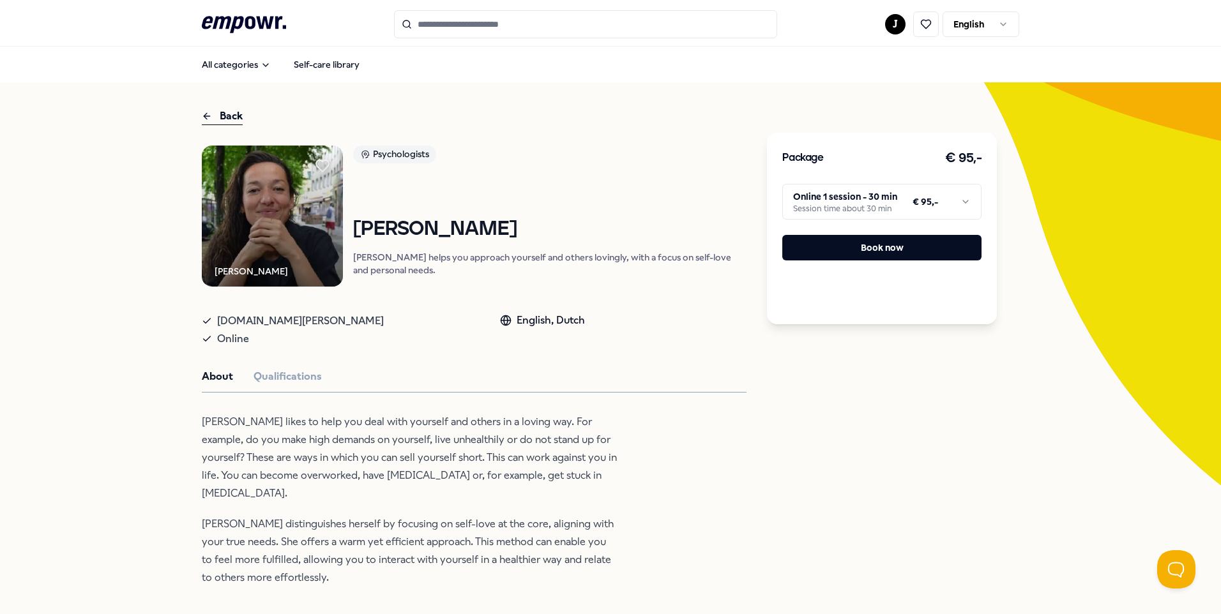
click at [218, 385] on button "About" at bounding box center [217, 376] width 31 height 17
click at [315, 385] on div "About Qualifications" at bounding box center [474, 376] width 545 height 17
click at [210, 105] on div "Back [PERSON_NAME] Psychologists [PERSON_NAME] helps you approach yourself and …" at bounding box center [610, 516] width 817 height 869
click at [208, 122] on div "Back" at bounding box center [222, 116] width 41 height 17
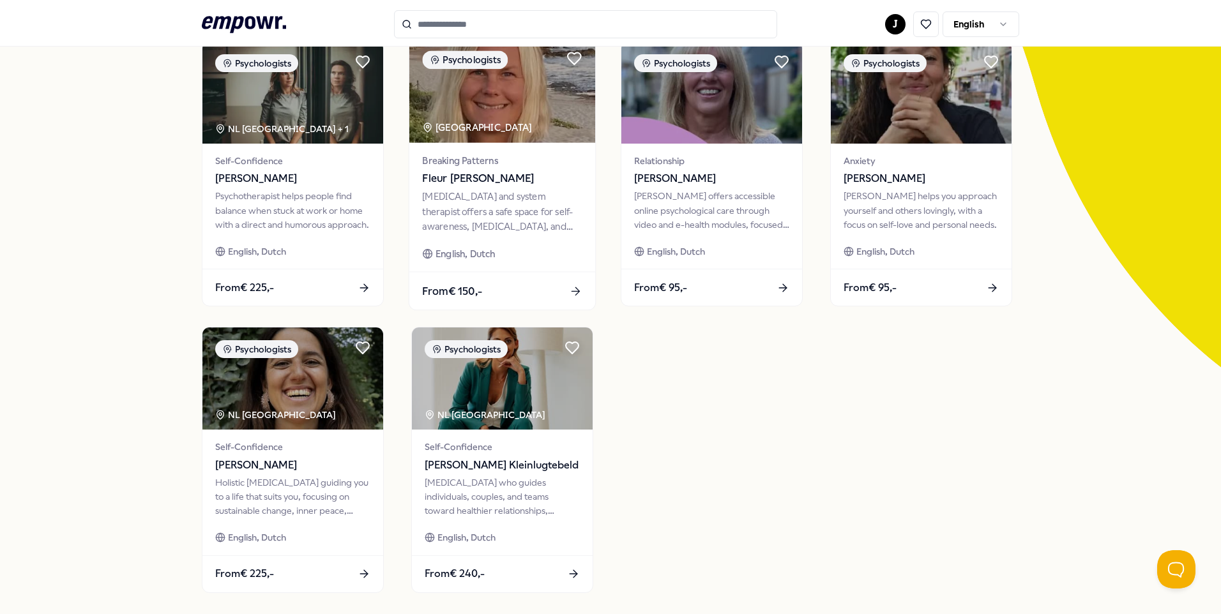
scroll to position [241, 0]
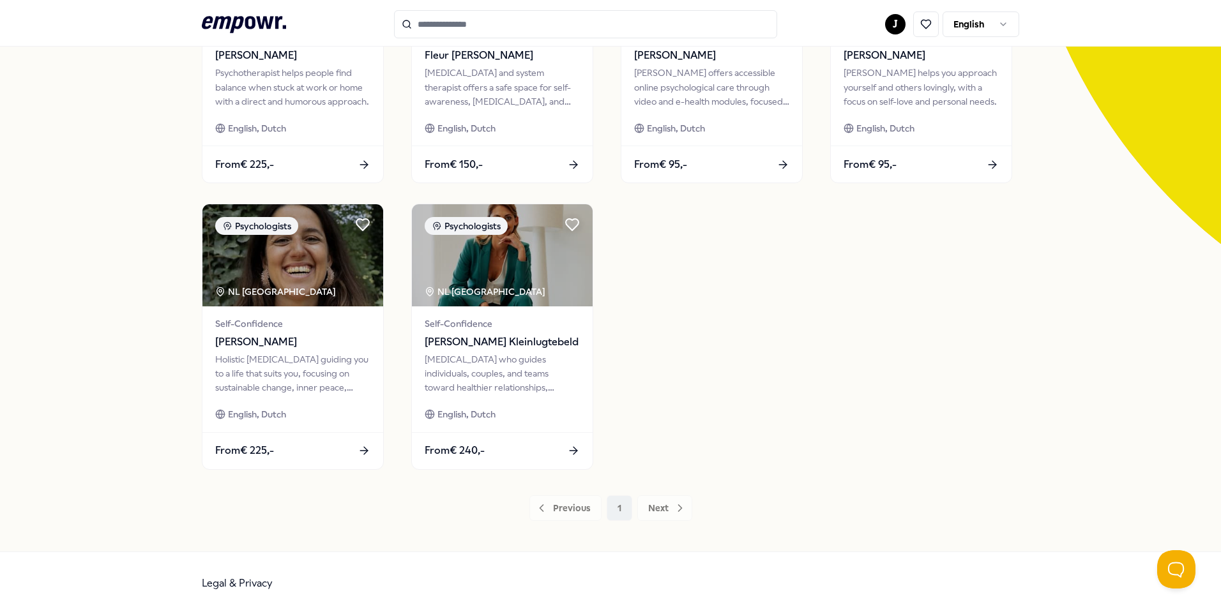
click at [569, 509] on div "Previous 1 Next" at bounding box center [610, 508] width 817 height 26
click at [532, 500] on div "Previous 1 Next" at bounding box center [610, 508] width 817 height 26
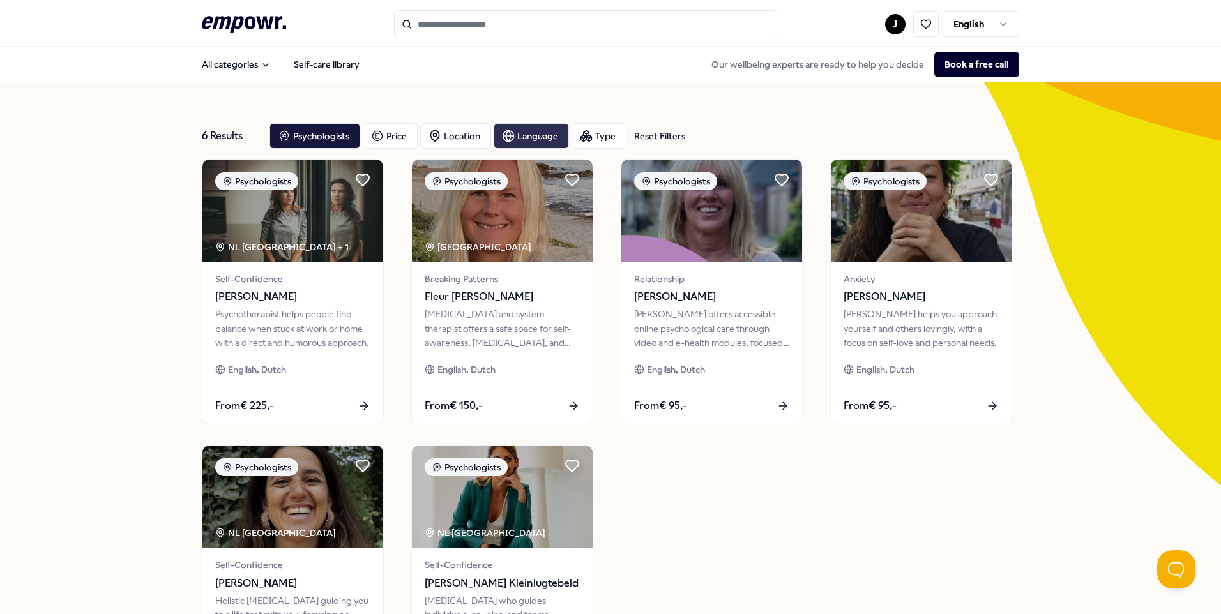
click at [520, 129] on div "Language" at bounding box center [530, 136] width 75 height 26
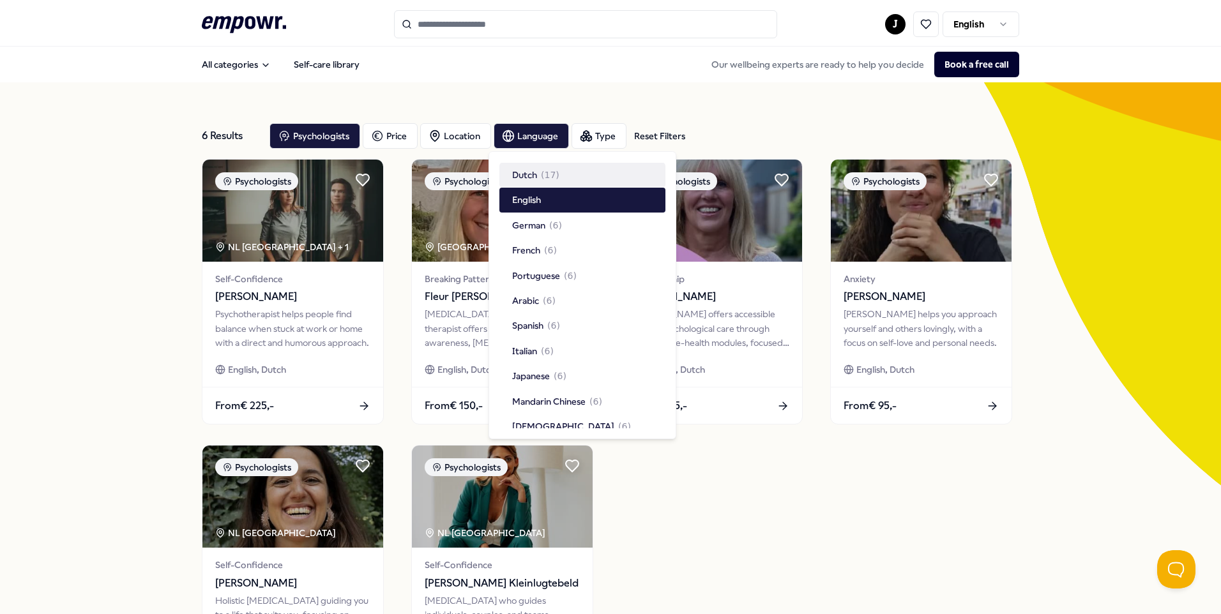
click at [538, 173] on div "Dutch ( 17 )" at bounding box center [535, 175] width 47 height 14
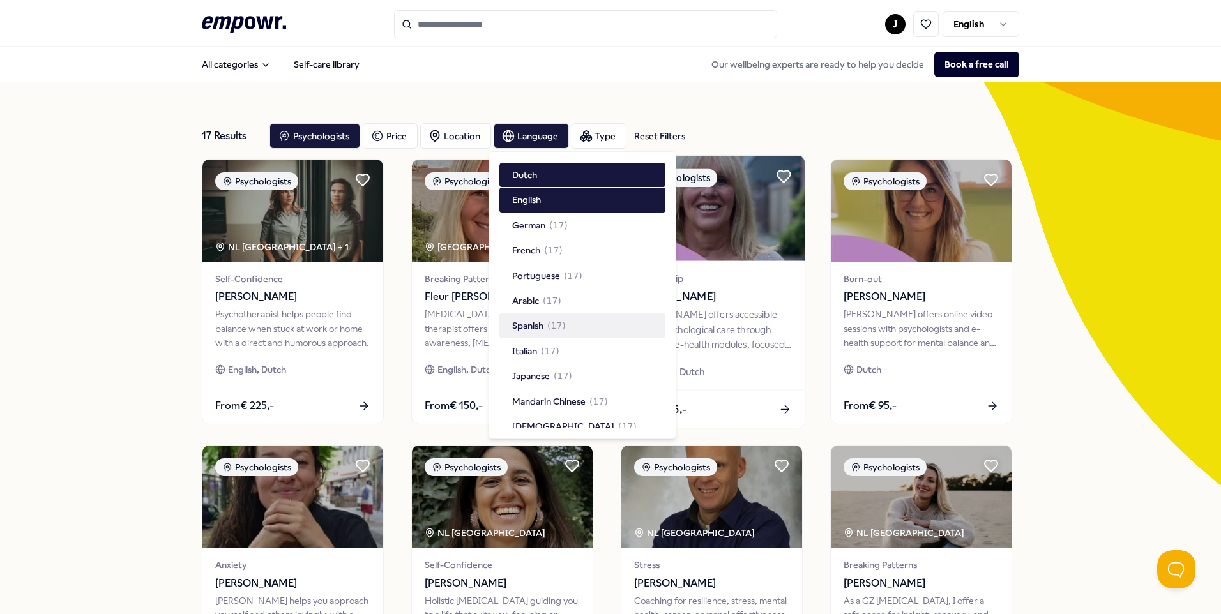
scroll to position [36, 0]
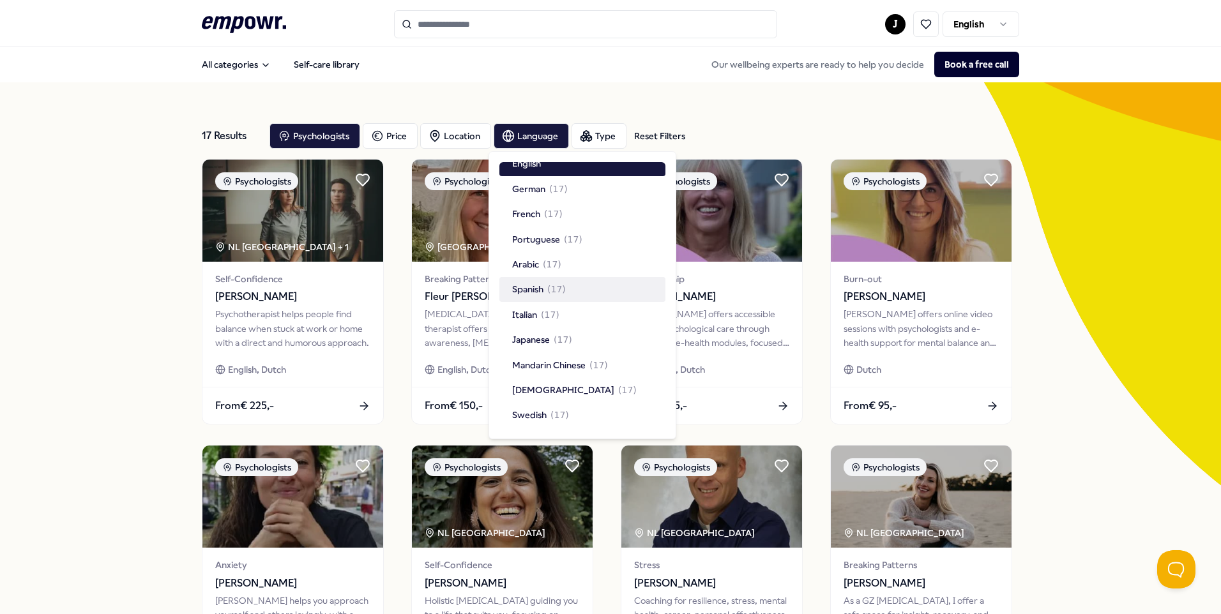
click at [1145, 365] on div "17 Results Reset Filters Psychologists Price Location Language Type Reset Filte…" at bounding box center [610, 580] width 1221 height 997
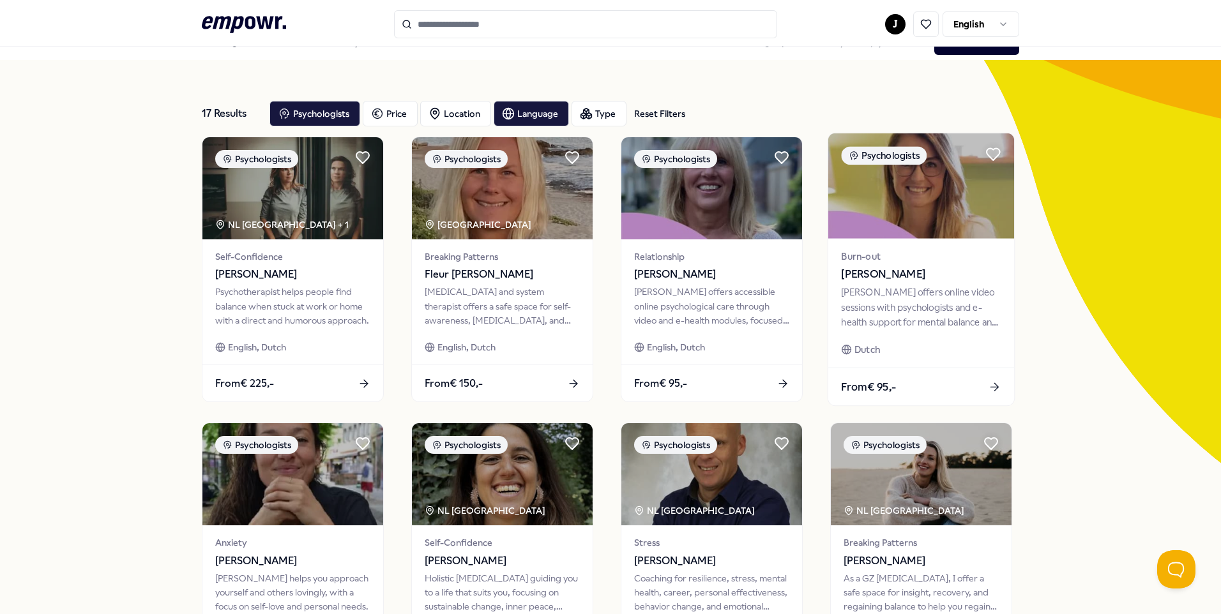
scroll to position [0, 0]
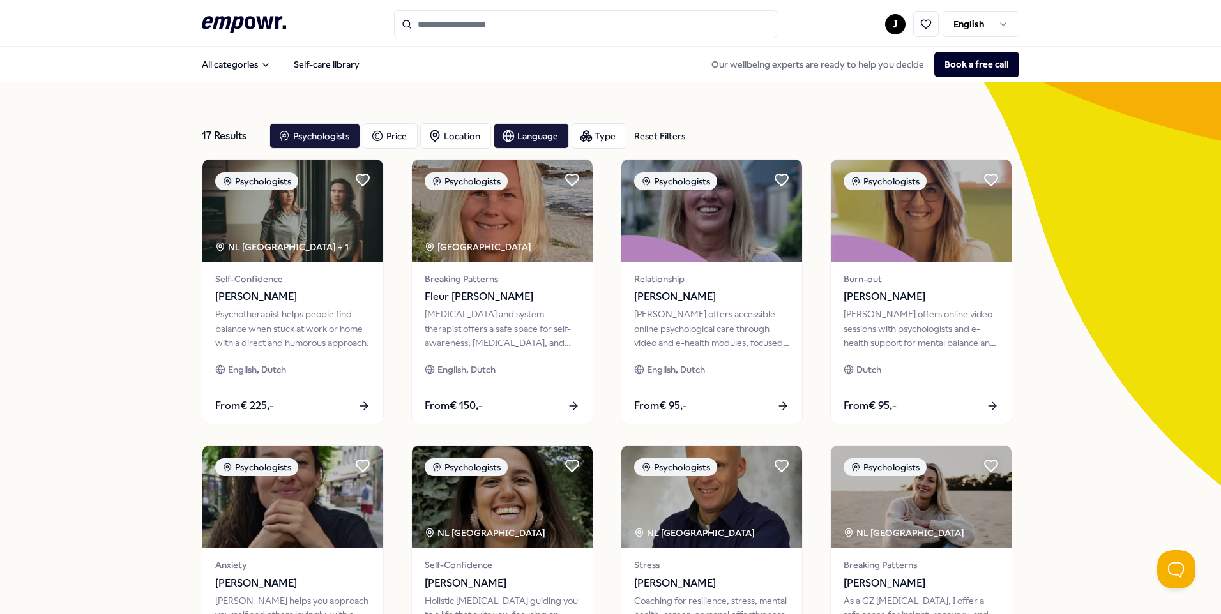
click at [905, 24] on link at bounding box center [923, 24] width 37 height 26
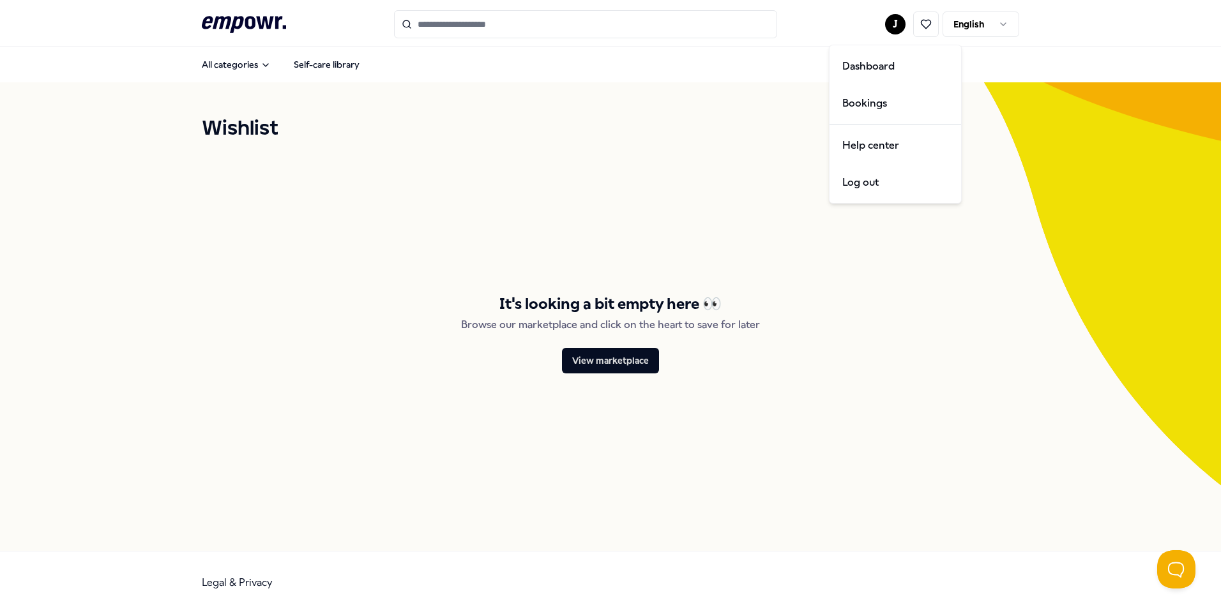
click at [898, 26] on html ".empowr-logo_svg__cls-1{fill:#03032f} J English All categories Self-care librar…" at bounding box center [610, 307] width 1221 height 614
click at [881, 102] on div "Bookings" at bounding box center [895, 103] width 126 height 37
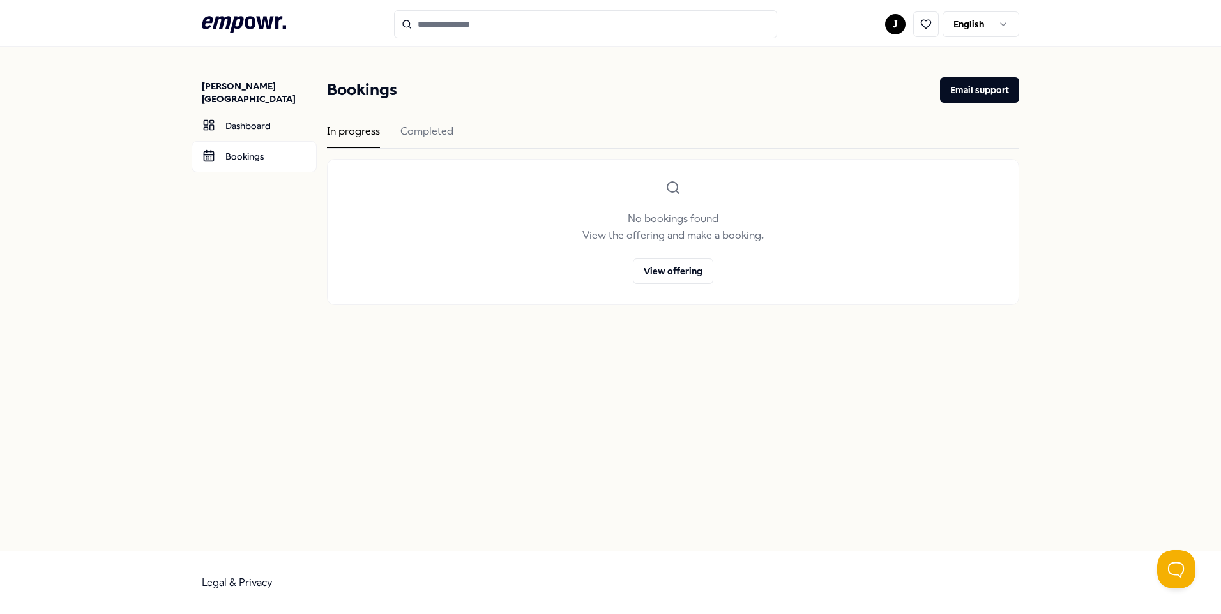
click at [400, 132] on div "In progress Completed" at bounding box center [673, 136] width 692 height 26
click at [418, 128] on div "Completed" at bounding box center [426, 135] width 53 height 25
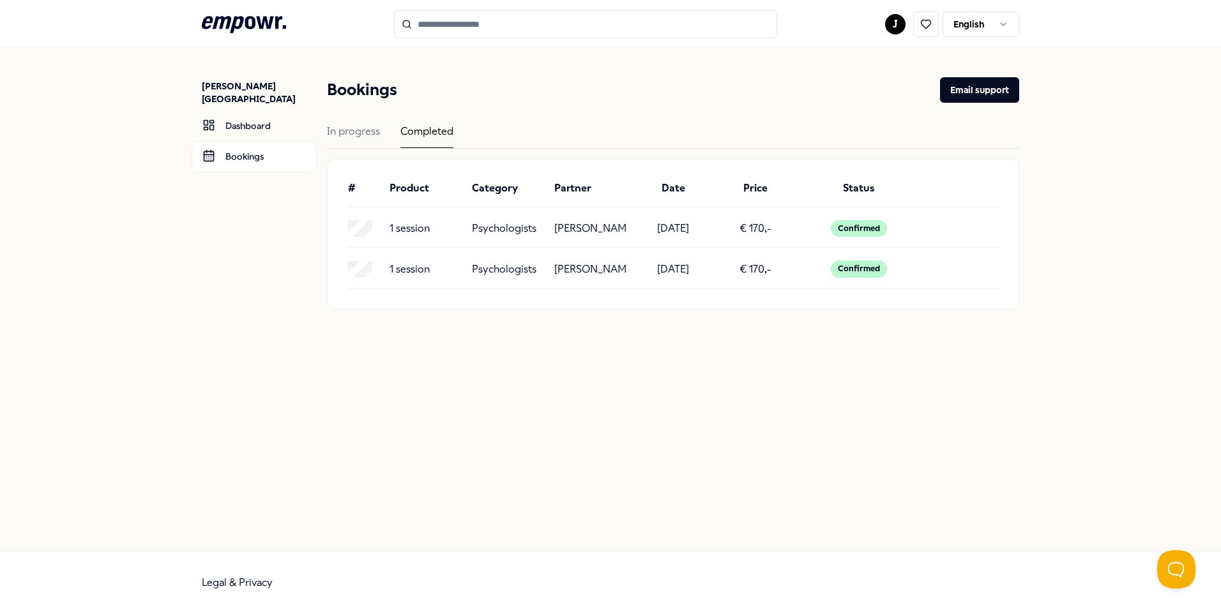
drag, startPoint x: 555, startPoint y: 228, endPoint x: 624, endPoint y: 223, distance: 69.1
click at [624, 223] on div "[PERSON_NAME]" at bounding box center [590, 228] width 72 height 17
copy p "[PERSON_NAME]"
